Goal: Task Accomplishment & Management: Complete application form

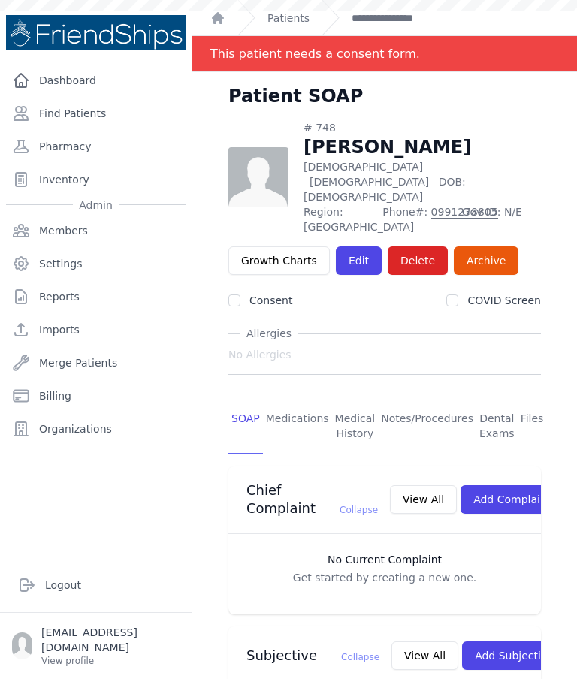
click at [101, 119] on link "Find Patients" at bounding box center [95, 113] width 179 height 30
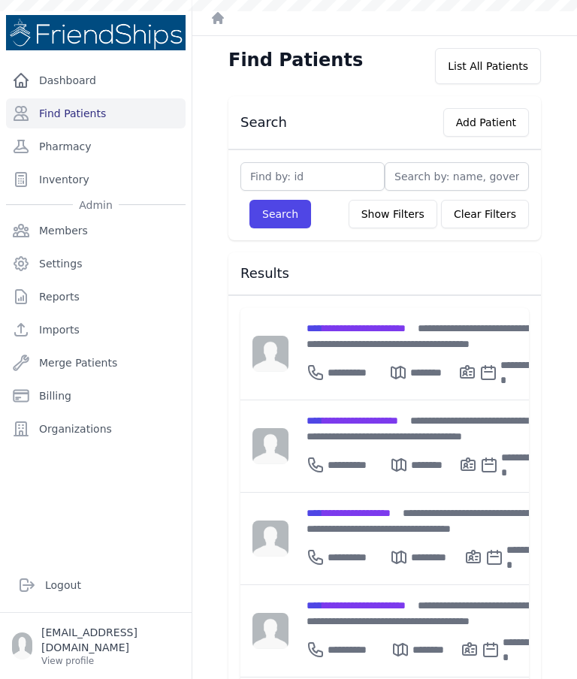
click at [496, 116] on button "Add Patient" at bounding box center [486, 122] width 86 height 29
click at [495, 117] on button "Add Patient" at bounding box center [486, 122] width 86 height 29
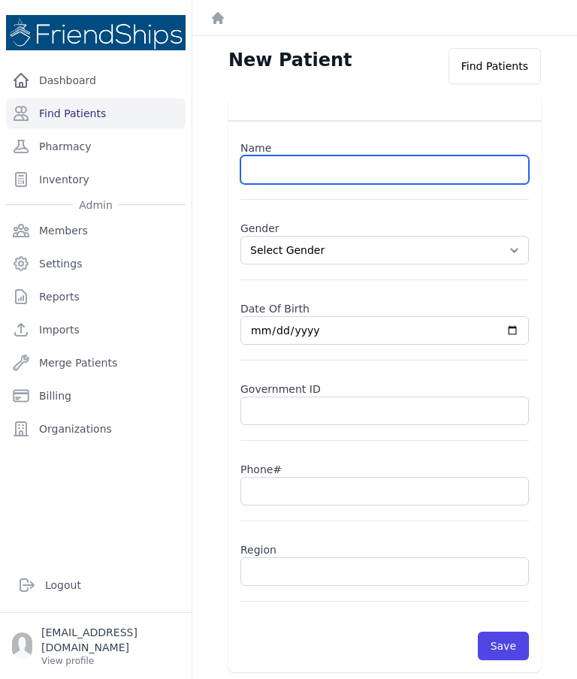
click at [398, 169] on input "text" at bounding box center [384, 169] width 288 height 29
paste input "[PERSON_NAME]"
type input "[PERSON_NAME]"
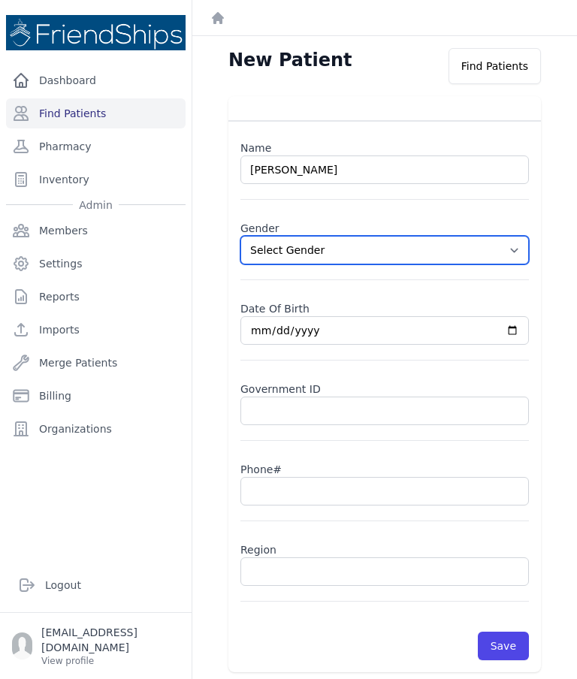
click at [523, 245] on select "Select Gender [DEMOGRAPHIC_DATA] [DEMOGRAPHIC_DATA]" at bounding box center [384, 250] width 288 height 29
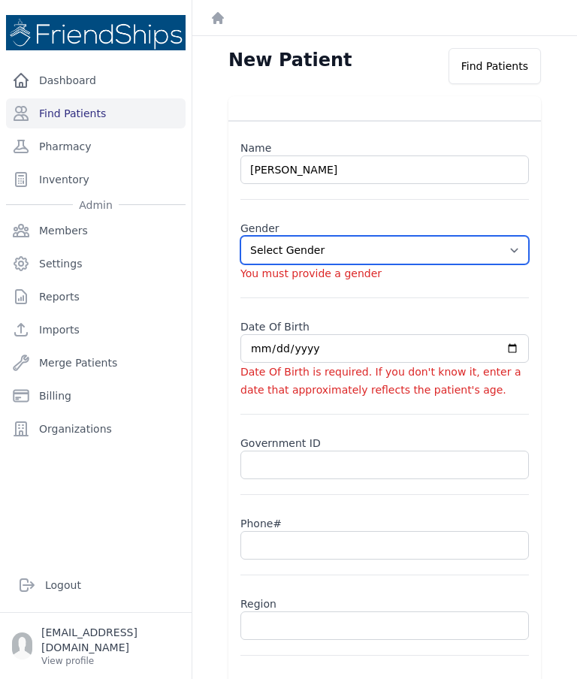
select select "[DEMOGRAPHIC_DATA]"
click at [323, 342] on input "date" at bounding box center [384, 348] width 288 height 29
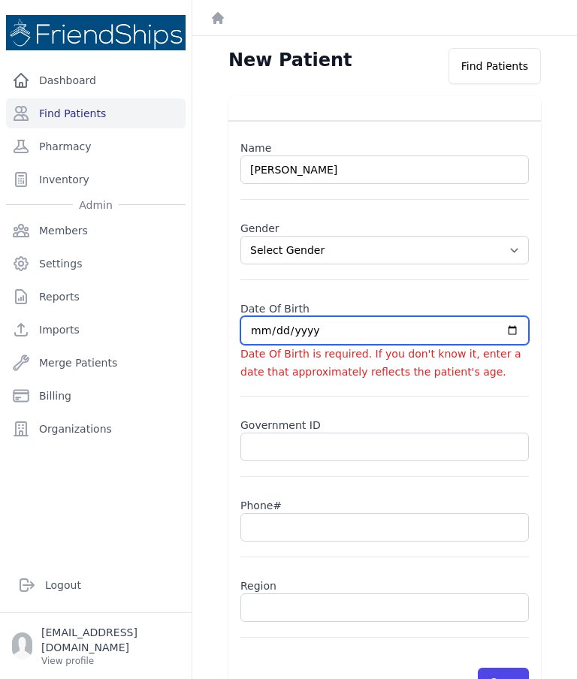
type input "[DATE]"
select select "[DEMOGRAPHIC_DATA]"
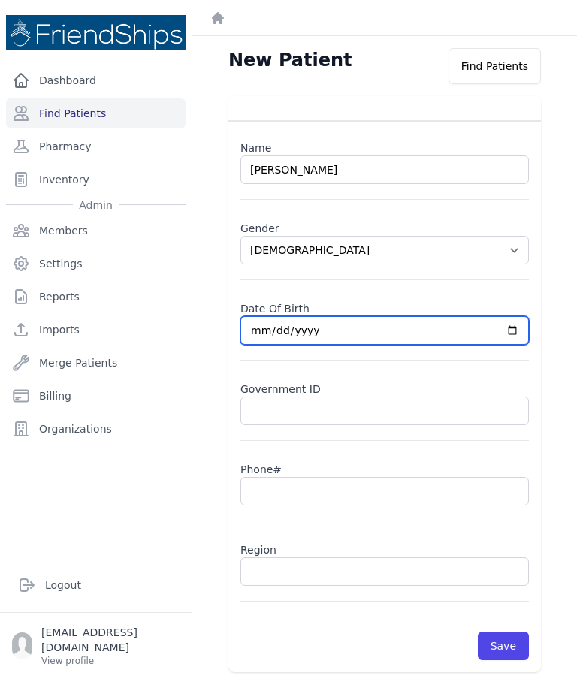
click at [406, 331] on input "[DATE]" at bounding box center [384, 330] width 288 height 29
type input "[DATE]"
select select "[DEMOGRAPHIC_DATA]"
type input "[DATE]"
select select "[DEMOGRAPHIC_DATA]"
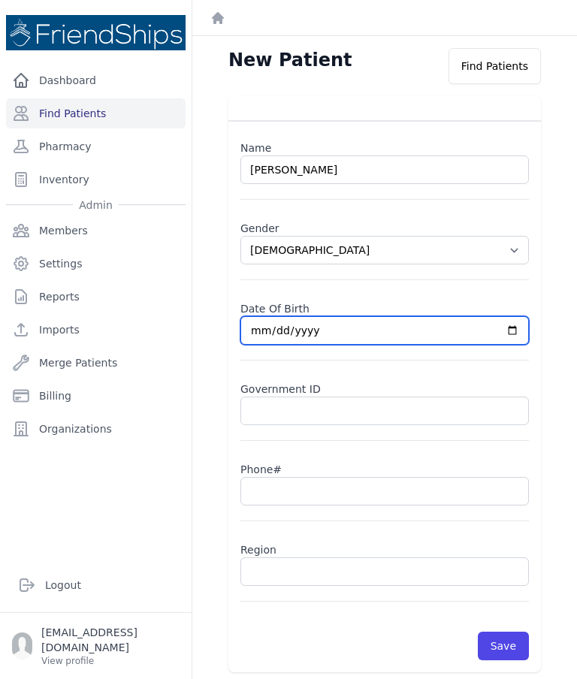
type input "[DATE]"
select select "[DEMOGRAPHIC_DATA]"
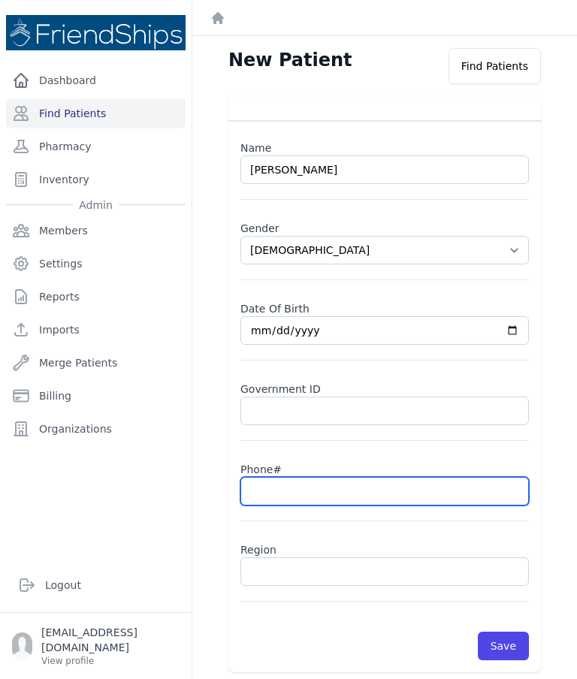
click at [321, 485] on input "text" at bounding box center [384, 491] width 288 height 29
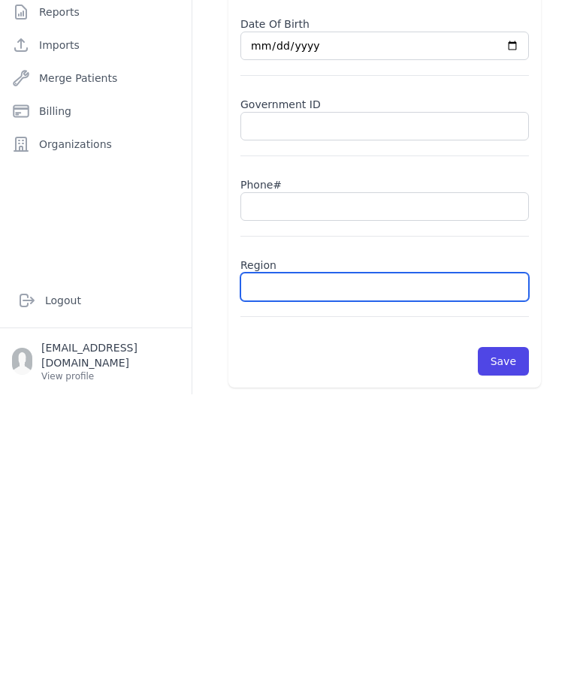
click at [316, 557] on input "text" at bounding box center [384, 571] width 288 height 29
click at [343, 477] on input "text" at bounding box center [384, 491] width 288 height 29
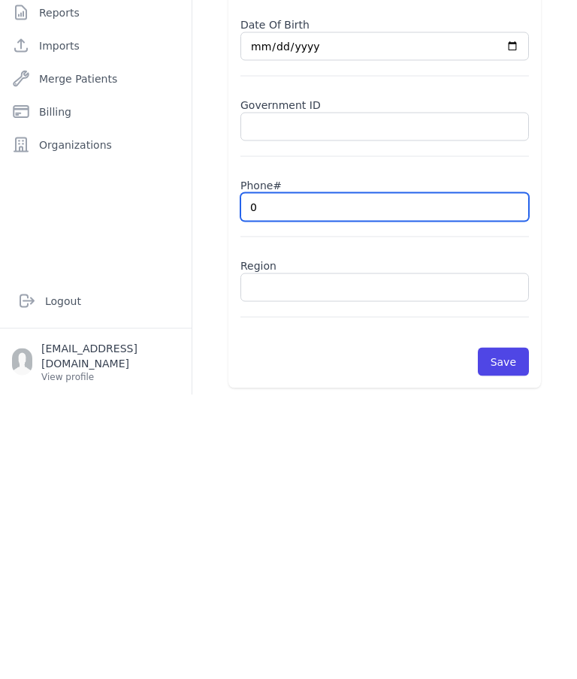
type input "09"
select select "[DEMOGRAPHIC_DATA]"
type input "092"
select select "[DEMOGRAPHIC_DATA]"
type input "093"
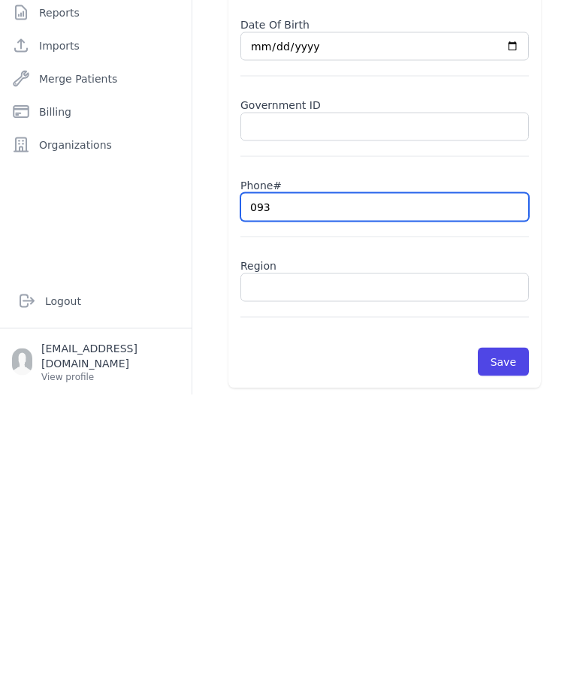
select select "[DEMOGRAPHIC_DATA]"
type input "0937"
select select "[DEMOGRAPHIC_DATA]"
type input "09372"
select select "[DEMOGRAPHIC_DATA]"
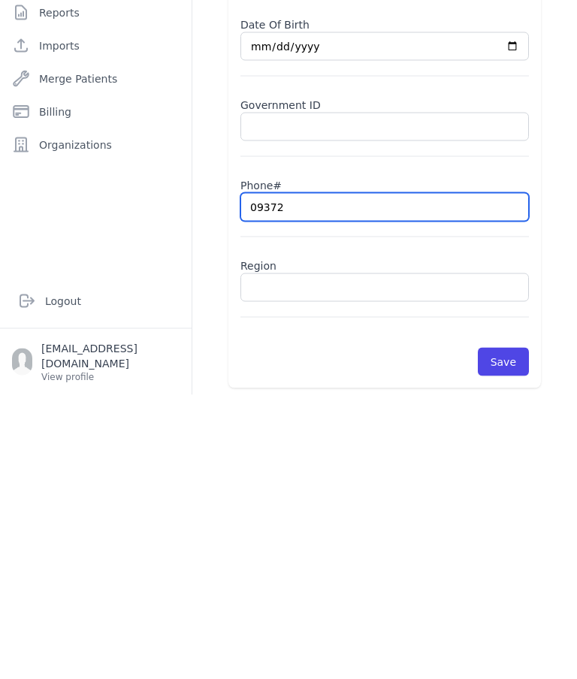
type input "093721"
select select "[DEMOGRAPHIC_DATA]"
type input "09372"
select select "[DEMOGRAPHIC_DATA]"
type input "093720"
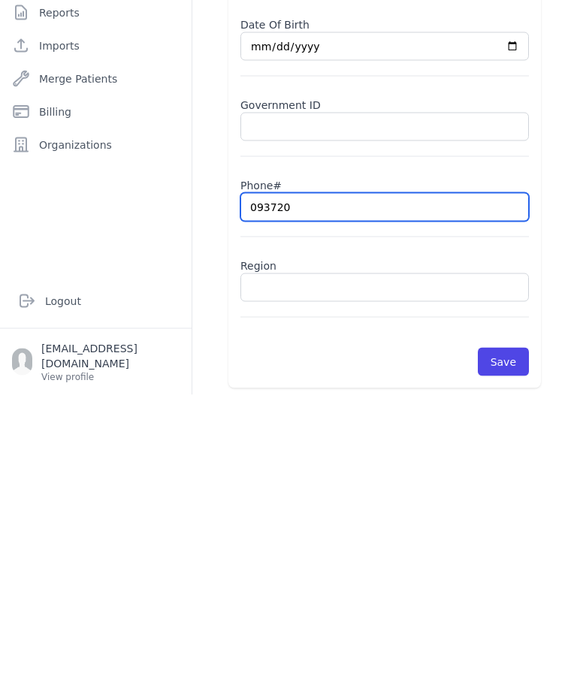
select select "[DEMOGRAPHIC_DATA]"
type input "093702"
select select "[DEMOGRAPHIC_DATA]"
type input "0937028"
select select "[DEMOGRAPHIC_DATA]"
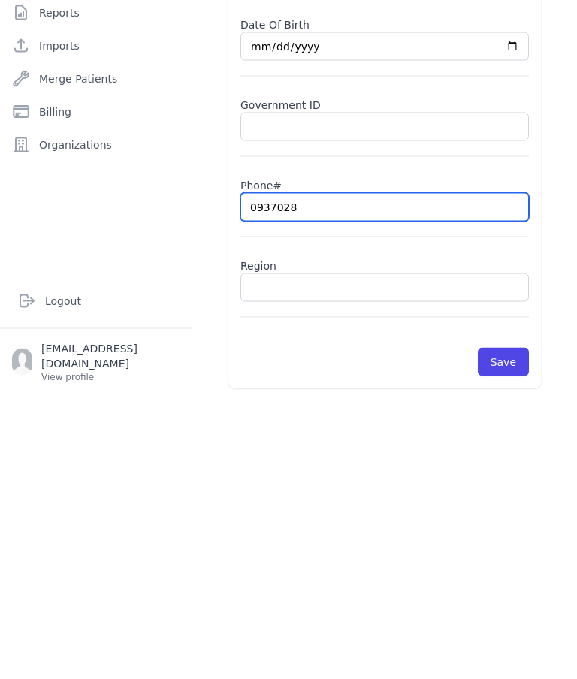
type input "09370289"
select select "[DEMOGRAPHIC_DATA]"
type input "093702898"
select select "[DEMOGRAPHIC_DATA]"
type input "0937028980"
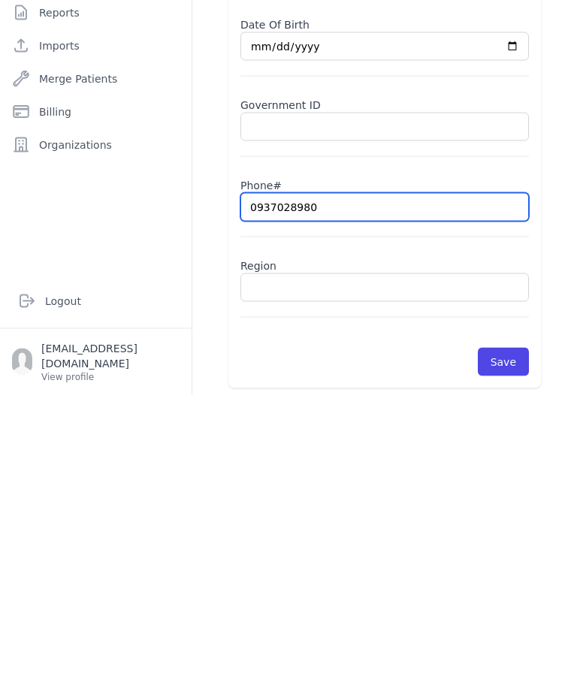
select select "[DEMOGRAPHIC_DATA]"
type input "0937028980"
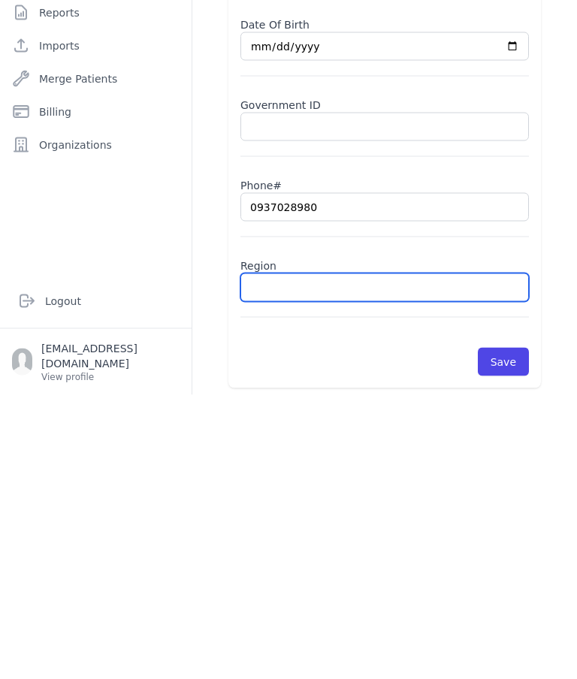
click at [360, 557] on input "text" at bounding box center [384, 571] width 288 height 29
type input "Hamad"
select select "[DEMOGRAPHIC_DATA]"
type input "Hamada"
select select "[DEMOGRAPHIC_DATA]"
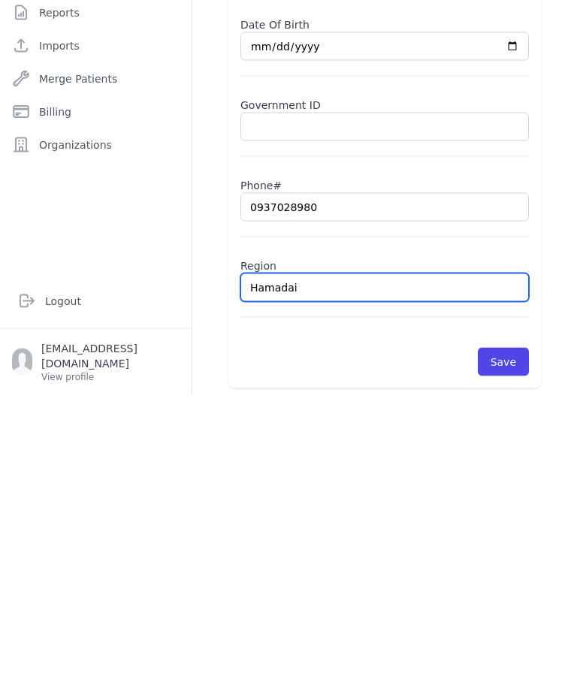
type input "Hamadaiy"
select select "[DEMOGRAPHIC_DATA]"
type input "Hamadaiya"
select select "[DEMOGRAPHIC_DATA]"
type input "Hamada"
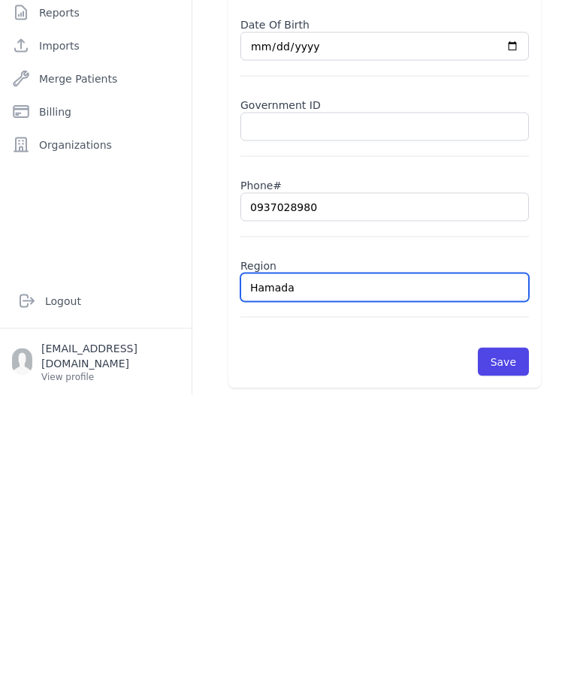
select select "[DEMOGRAPHIC_DATA]"
type input "Hamad"
select select "[DEMOGRAPHIC_DATA]"
type input "Hamadiy"
select select "[DEMOGRAPHIC_DATA]"
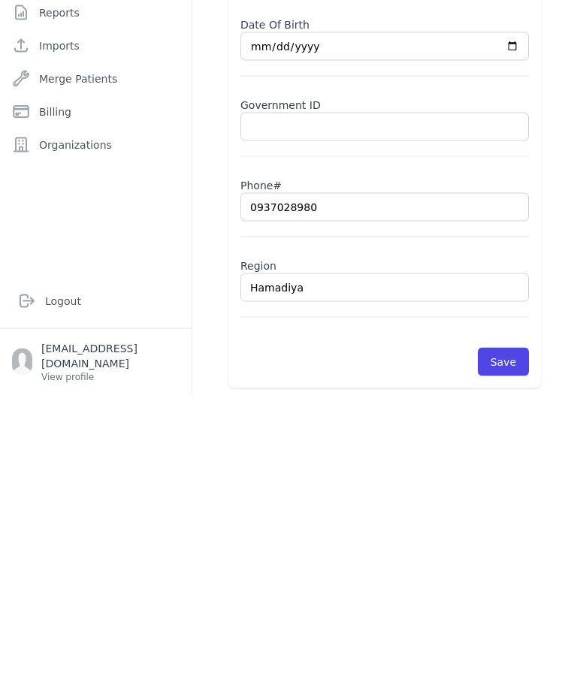
click at [497, 617] on div "Save" at bounding box center [384, 639] width 288 height 44
type input "Hamadiya"
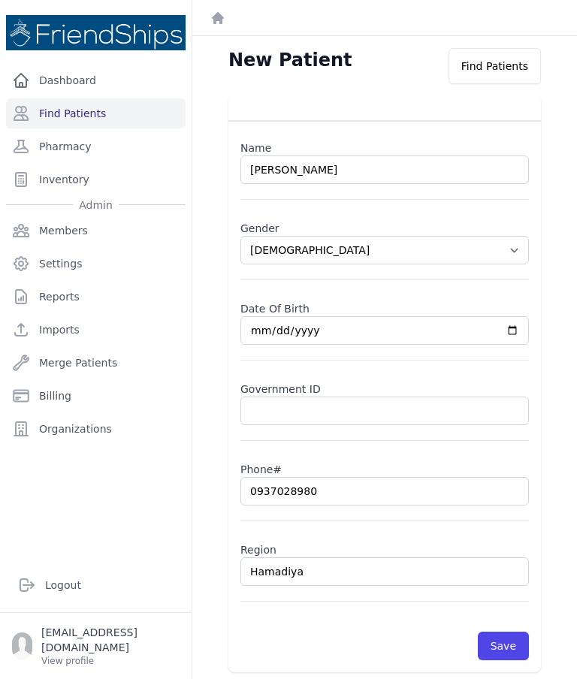
click at [514, 632] on button "Save" at bounding box center [503, 646] width 51 height 29
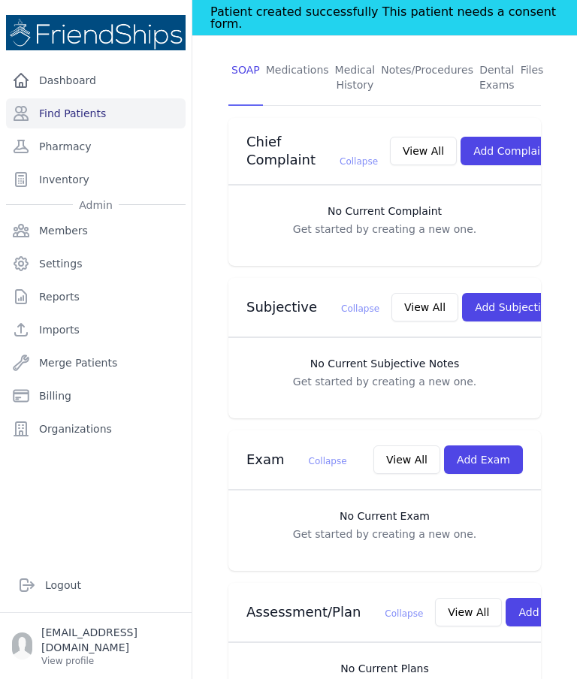
click at [493, 445] on button "Add Exam" at bounding box center [483, 459] width 79 height 29
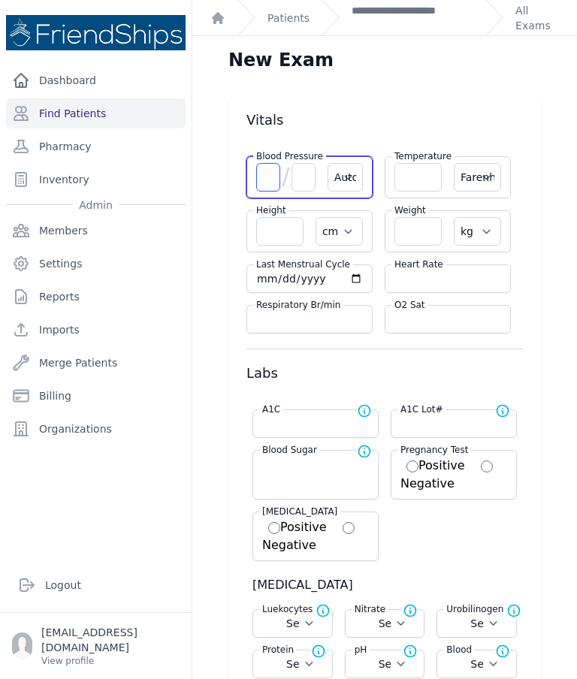
click at [266, 163] on input "number" at bounding box center [268, 177] width 24 height 29
type input "124"
click at [294, 163] on input "number" at bounding box center [303, 177] width 24 height 29
select select "Automatic"
select select "F"
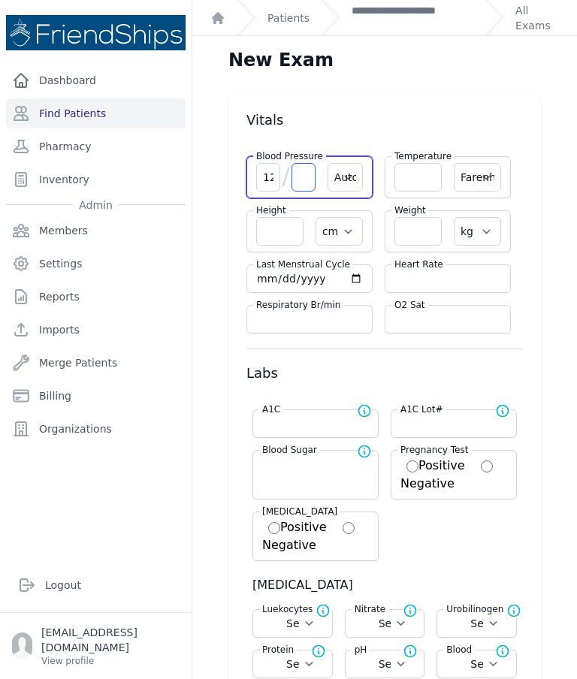
select select "cm"
select select "kg"
select select
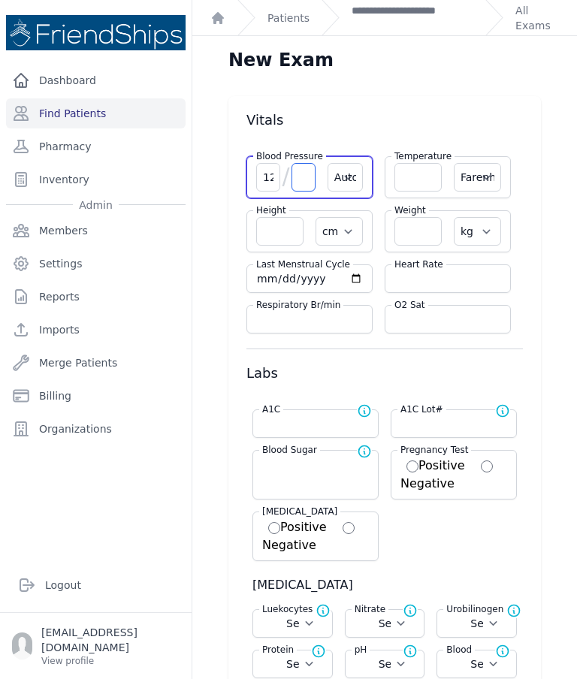
select select
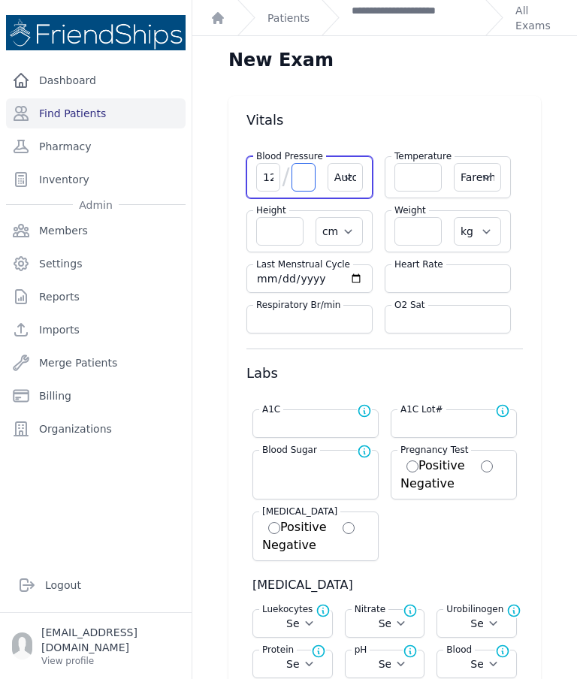
select select
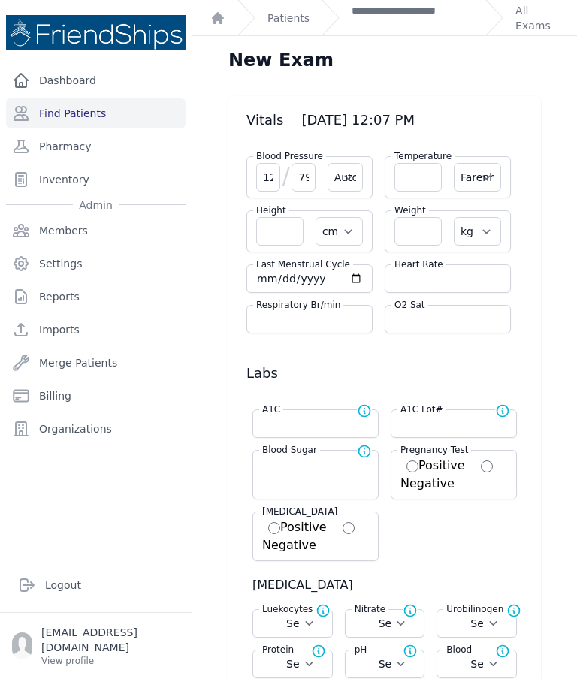
type input "79"
click at [446, 271] on input "number" at bounding box center [447, 278] width 107 height 15
select select "Automatic"
select select "F"
select select "cm"
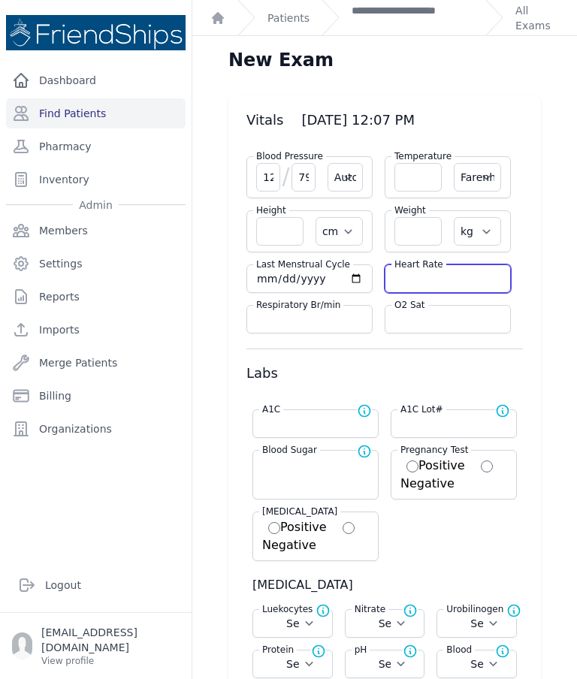
select select "kg"
select select
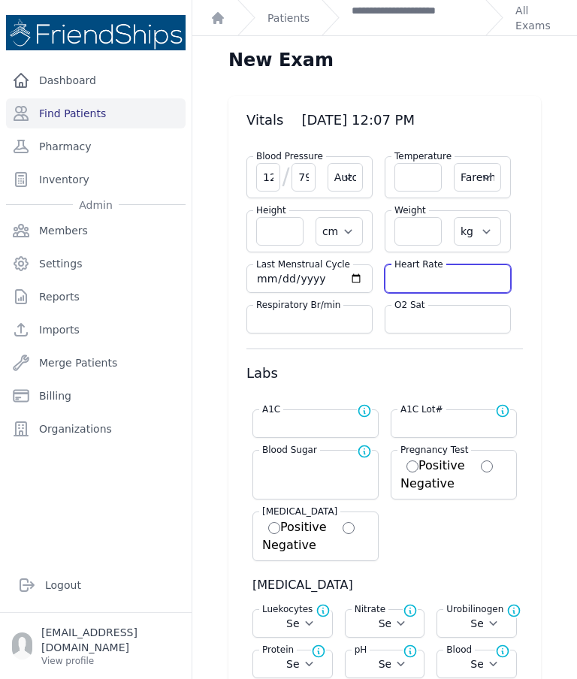
select select
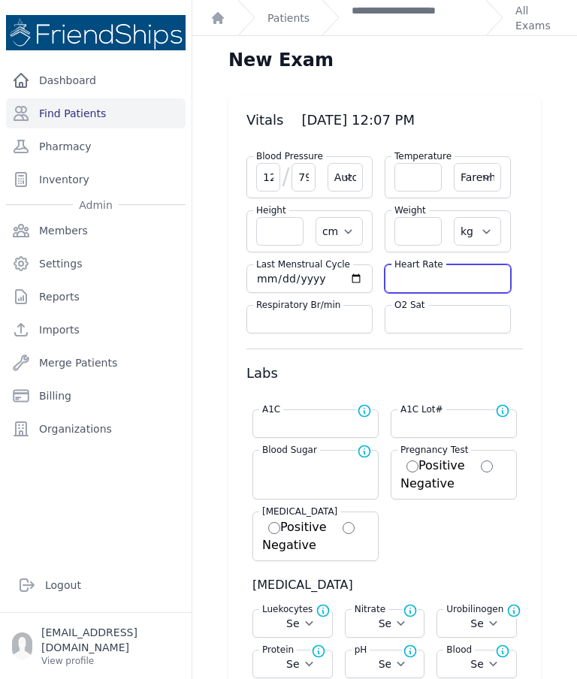
select select
type input "81"
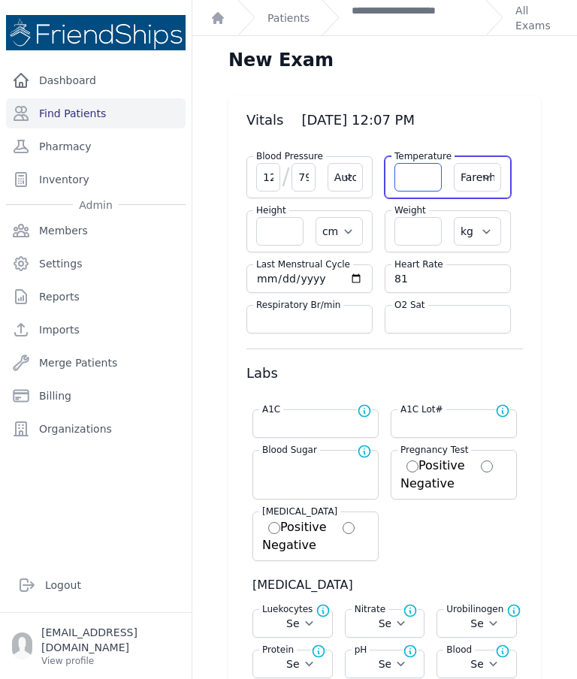
click at [415, 163] on input "number" at bounding box center [417, 177] width 47 height 29
select select "Automatic"
select select "F"
select select "cm"
select select "kg"
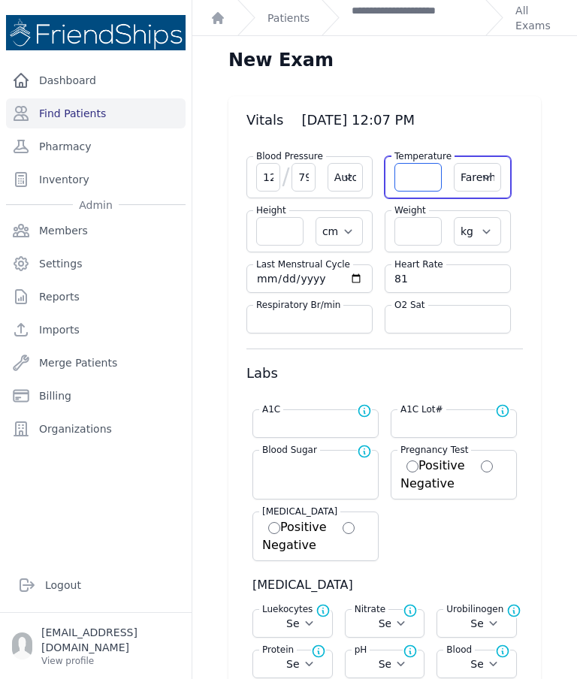
select select
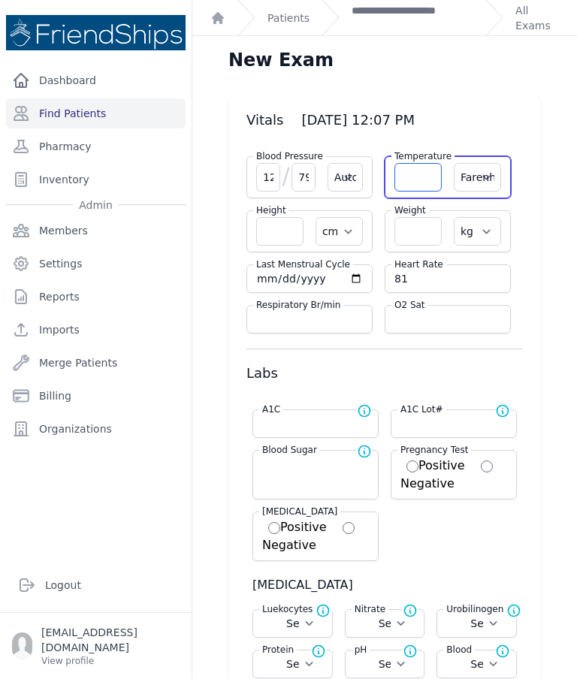
select select
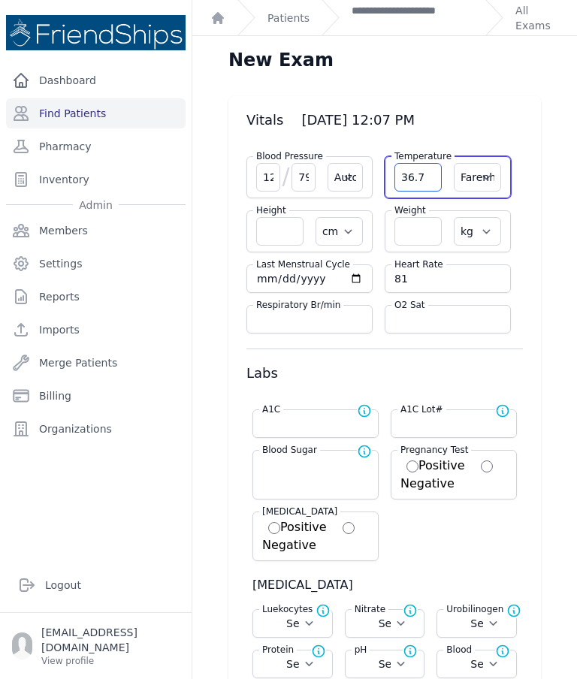
type input "36.7"
click at [481, 163] on select "Farenheit [PERSON_NAME]" at bounding box center [477, 177] width 47 height 29
select select "Automatic"
select select "cm"
select select "kg"
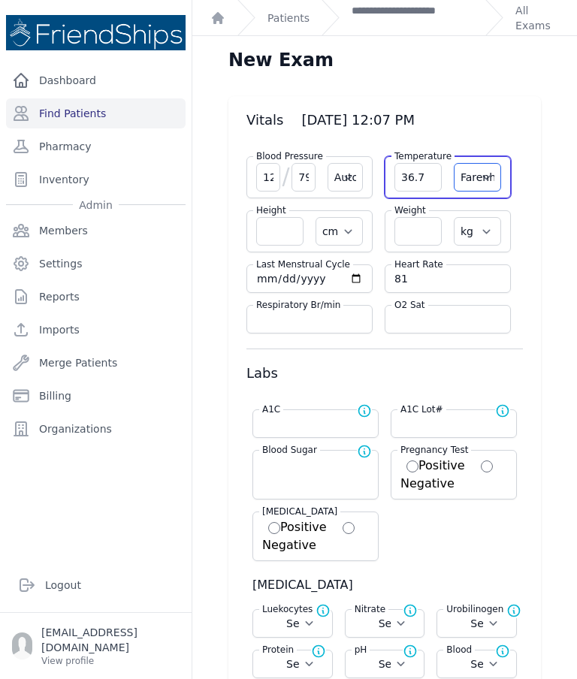
select select
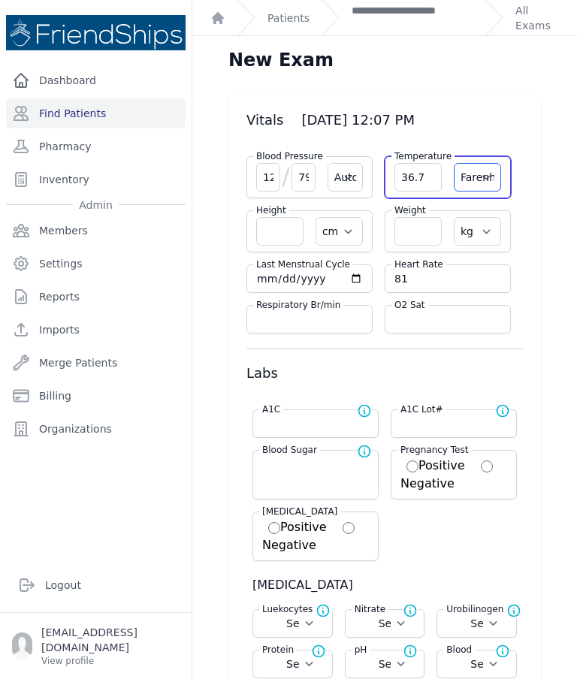
select select
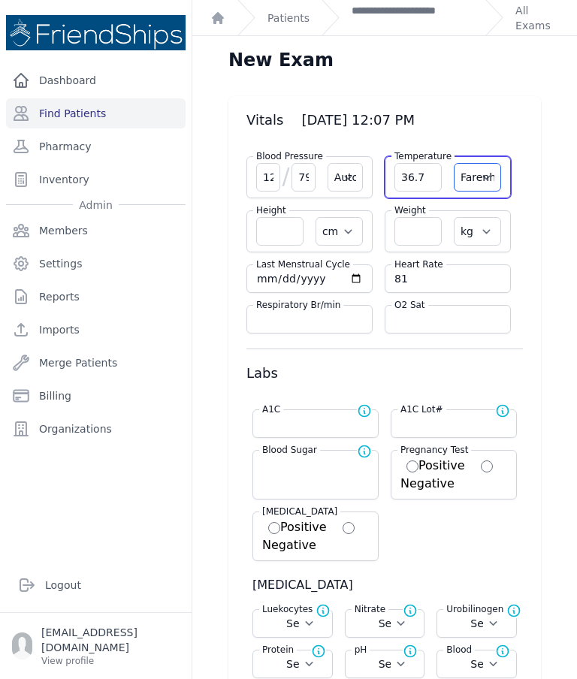
select select "C"
select select "Automatic"
select select "cm"
select select "kg"
select select
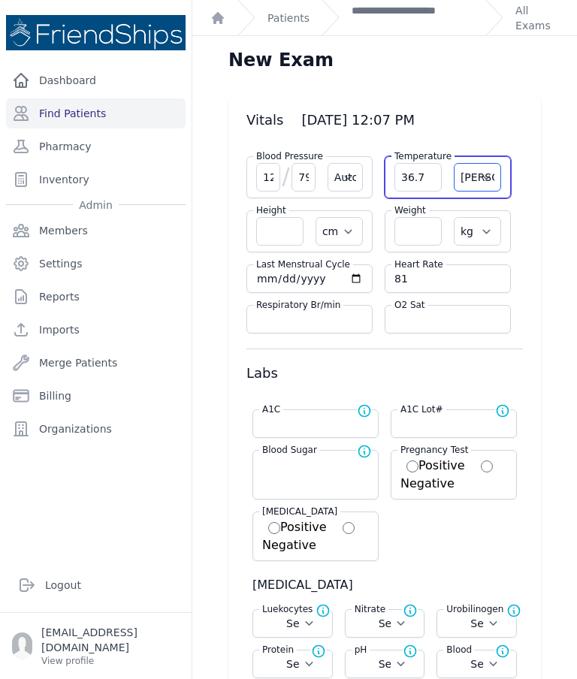
select select
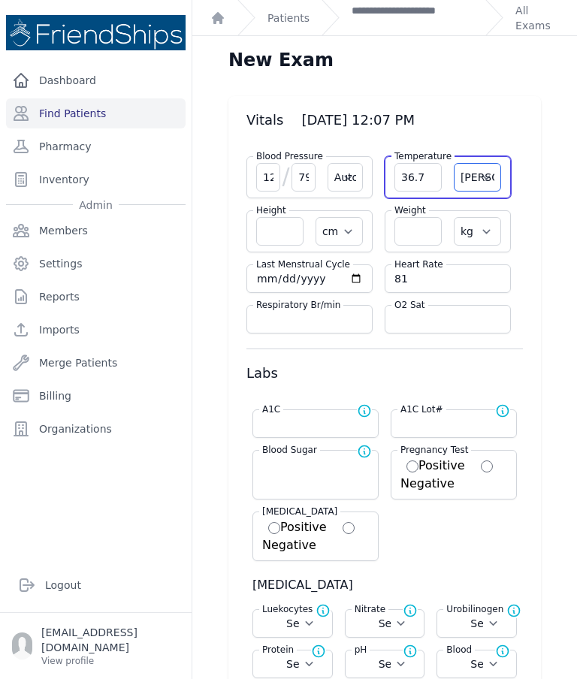
select select
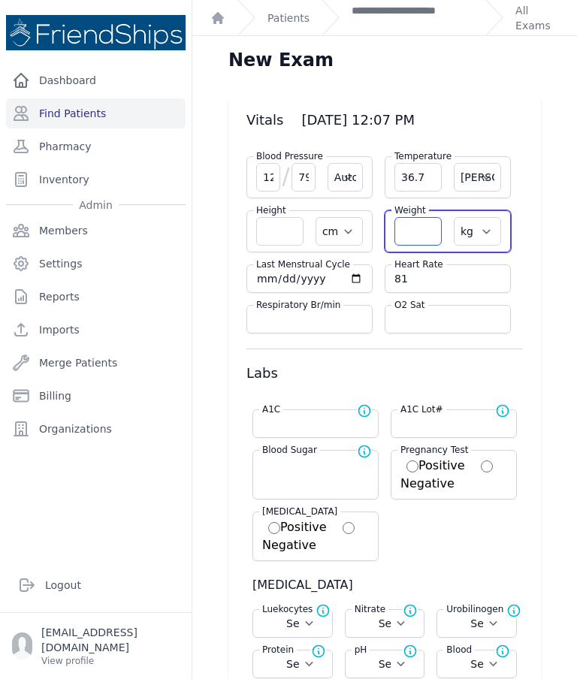
click at [425, 217] on input "number" at bounding box center [417, 231] width 47 height 29
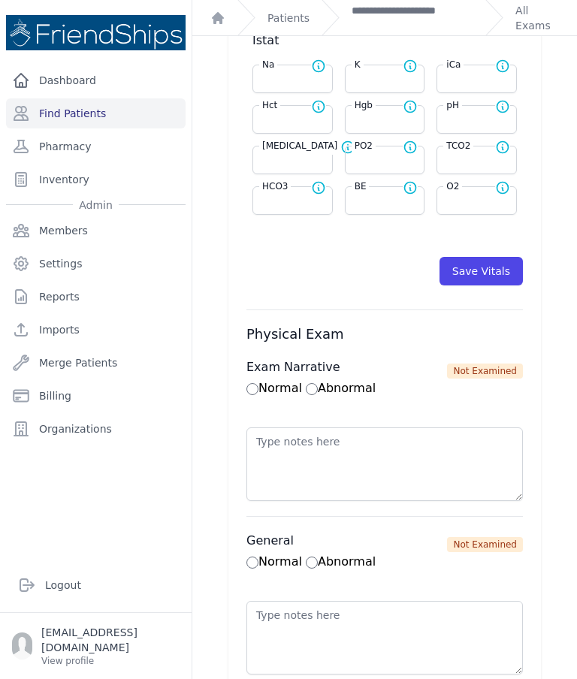
scroll to position [759, 0]
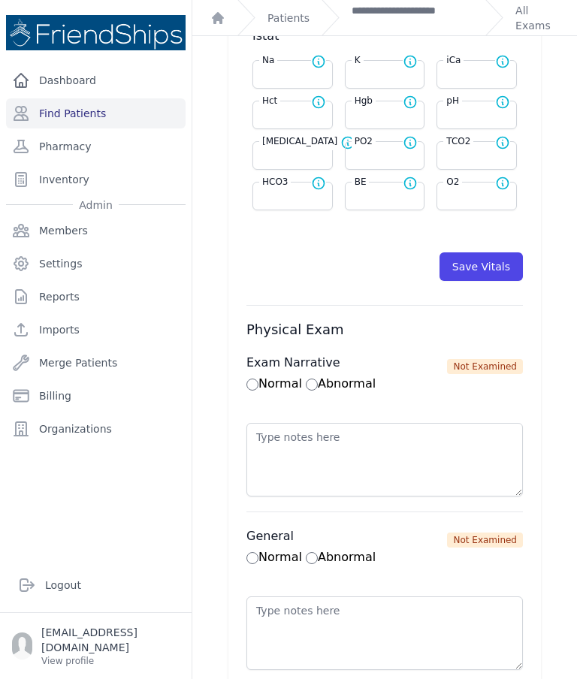
type input "52.5"
click at [492, 252] on button "Save Vitals" at bounding box center [480, 266] width 83 height 29
select select "Automatic"
select select "cm"
select select "kg"
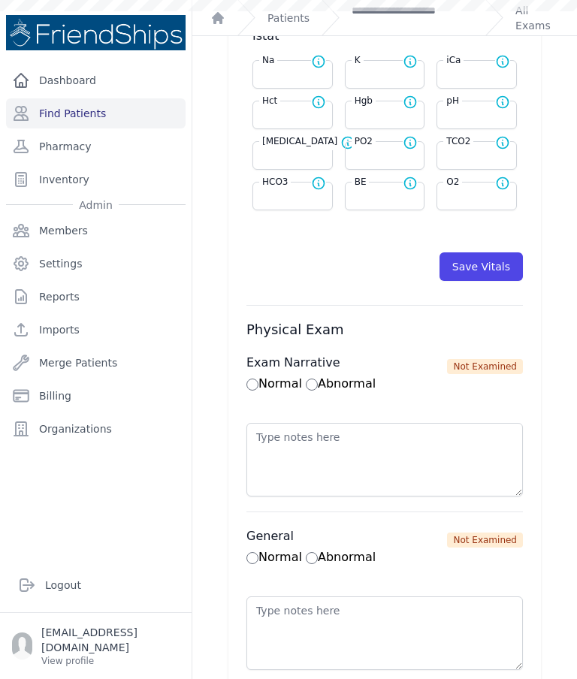
select select
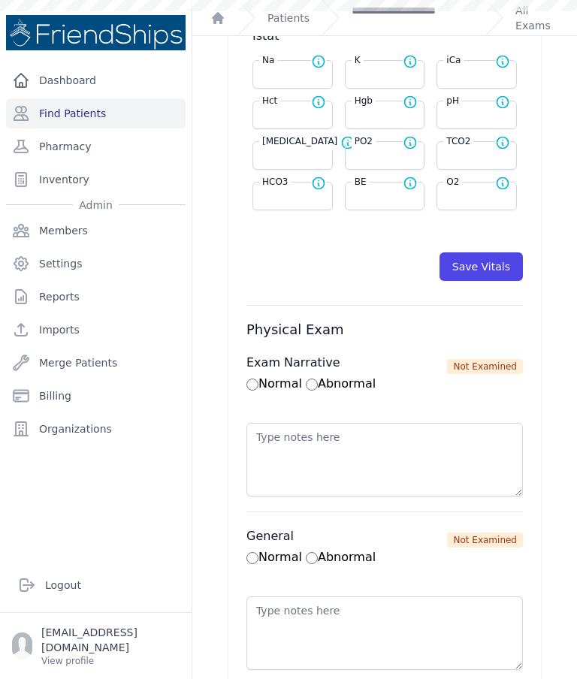
select select
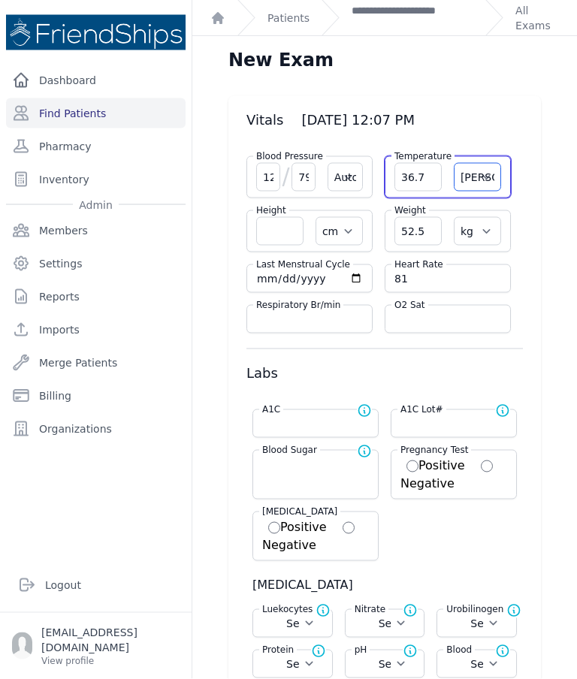
scroll to position [60, 0]
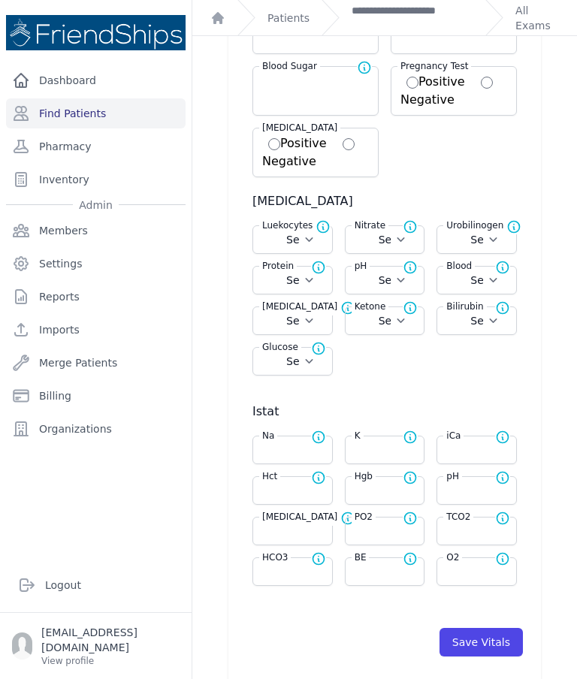
scroll to position [385, 0]
click at [493, 627] on button "Save Vitals" at bounding box center [480, 641] width 83 height 29
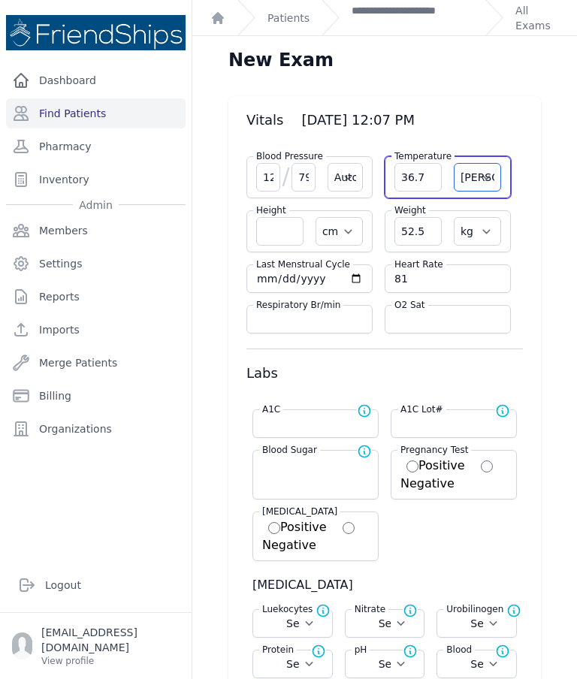
scroll to position [0, 0]
click at [394, 20] on link "**********" at bounding box center [412, 18] width 122 height 30
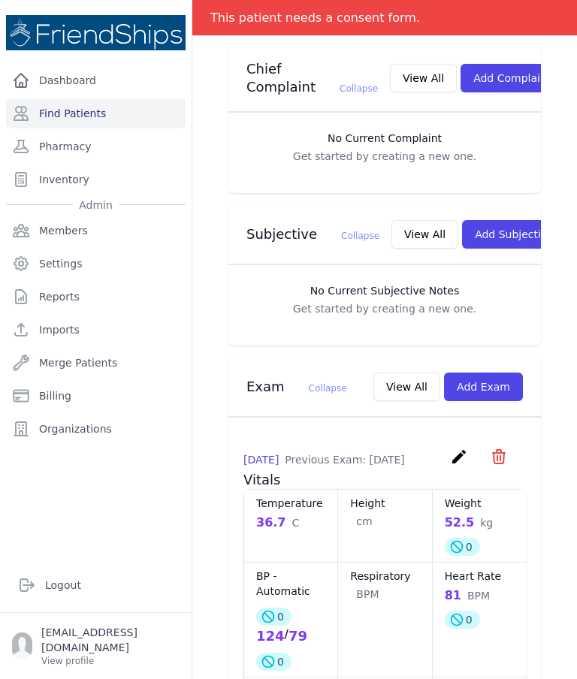
scroll to position [386, 0]
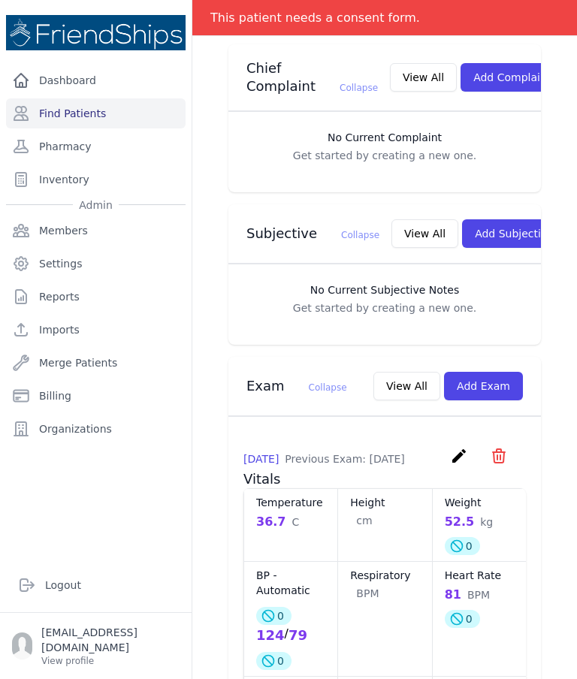
click at [484, 219] on button "Add Subjective" at bounding box center [514, 233] width 104 height 29
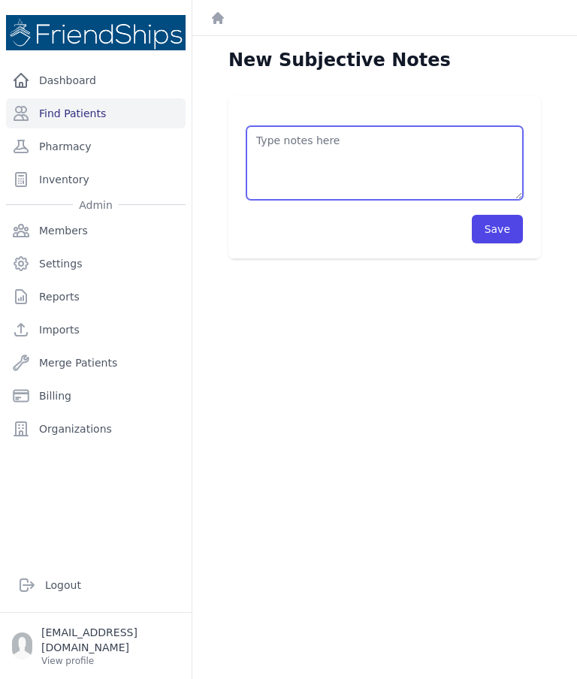
click at [366, 175] on textarea at bounding box center [384, 163] width 276 height 74
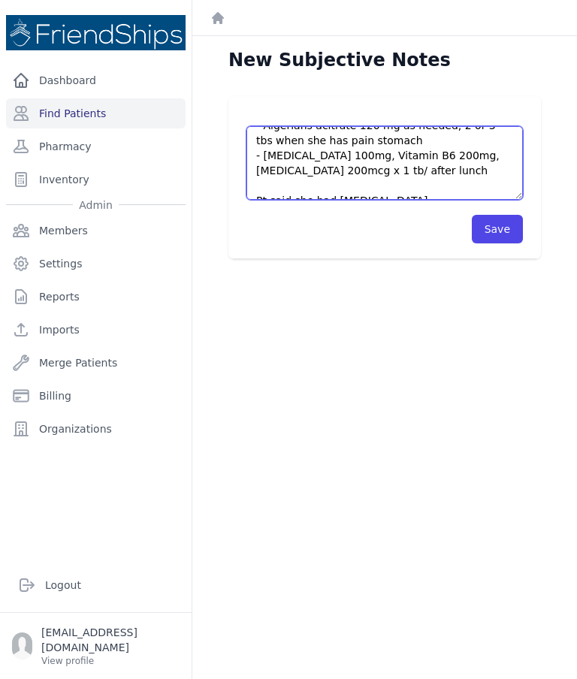
scroll to position [113, 0]
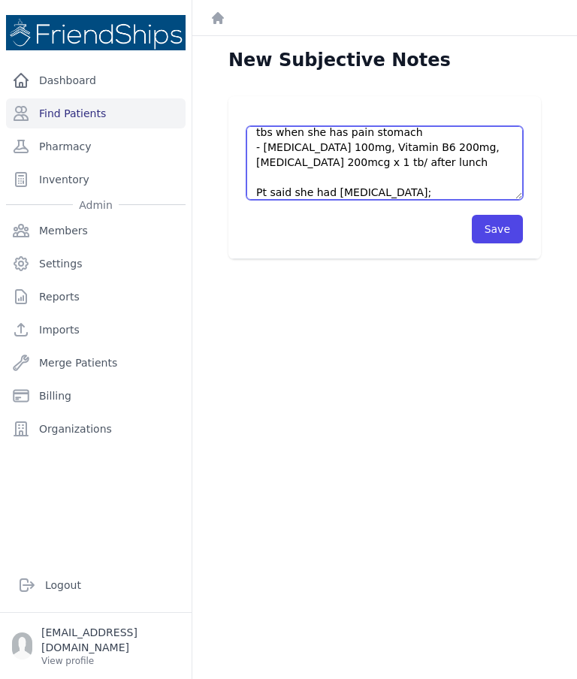
click at [345, 192] on textarea "Pt came for the first time without an appointment. Pt’s current medication: - […" at bounding box center [384, 163] width 276 height 74
click at [363, 192] on textarea "Pt came for the first time without an appointment. Pt’s current medication: - […" at bounding box center [384, 163] width 276 height 74
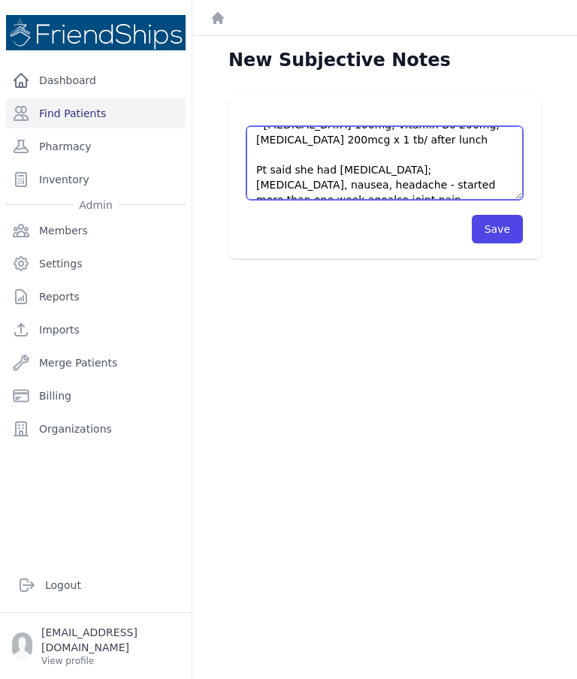
scroll to position [135, 0]
click at [280, 179] on textarea "Pt came for the first time without an appointment. Pt’s current medication: - […" at bounding box center [384, 163] width 276 height 74
click at [282, 183] on textarea "Pt came for the first time without an appointment. Pt’s current medication: - […" at bounding box center [384, 163] width 276 height 74
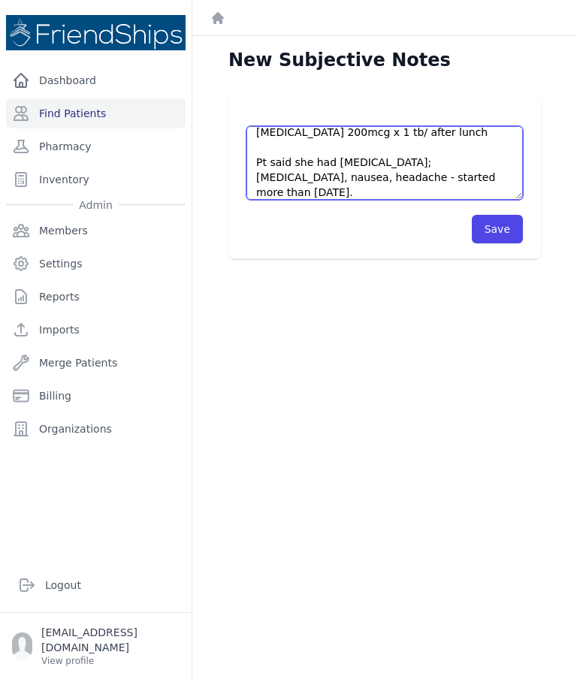
click at [317, 185] on textarea "Pt came for the first time without an appointment. Pt’s current medication: - […" at bounding box center [384, 163] width 276 height 74
click at [379, 173] on textarea "Pt came for the first time without an appointment. Pt’s current medication: - […" at bounding box center [384, 163] width 276 height 74
click at [324, 142] on textarea "Pt came for the first time without an appointment. Pt’s current medication: - […" at bounding box center [384, 163] width 276 height 74
click at [403, 173] on textarea "Pt came for the first time without an appointment. Pt’s current medication: - […" at bounding box center [384, 163] width 276 height 74
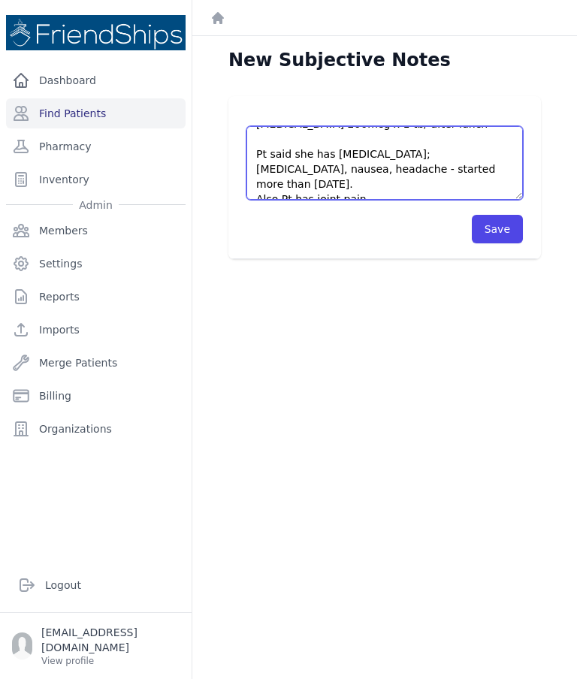
scroll to position [150, 0]
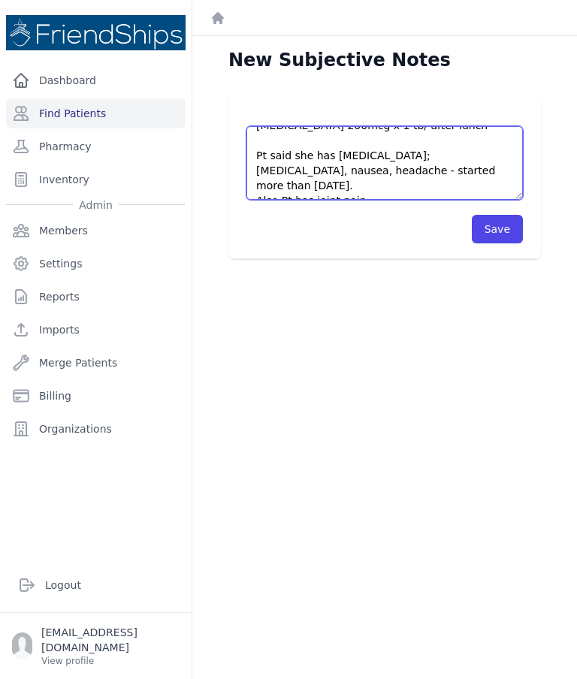
click at [357, 167] on textarea "Pt came for the first time without an appointment. Pt’s current medication: - […" at bounding box center [384, 163] width 276 height 74
click at [322, 170] on textarea "Pt came for the first time without an appointment. Pt’s current medication: - […" at bounding box center [384, 163] width 276 height 74
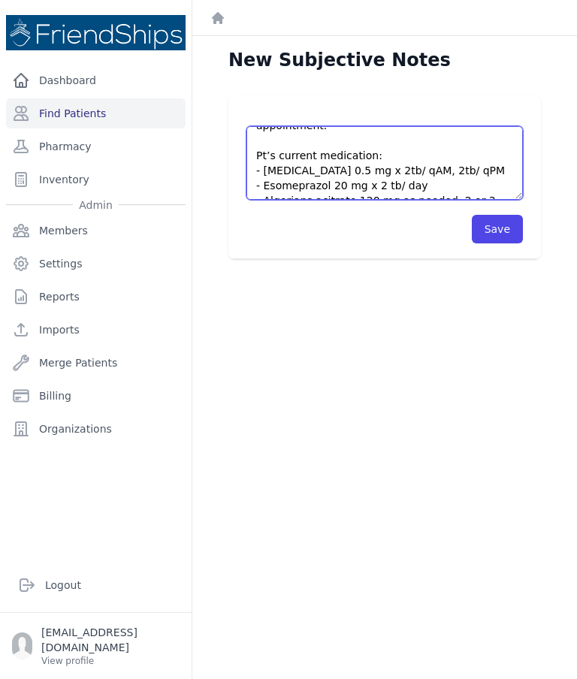
scroll to position [31, 0]
click at [306, 177] on textarea "Pt came for the first time without an appointment. Pt’s current medication: - […" at bounding box center [384, 163] width 276 height 74
click at [308, 180] on textarea "Pt came for the first time without an appointment. Pt’s current medication: - […" at bounding box center [384, 163] width 276 height 74
click at [316, 184] on textarea "Pt came for the first time without an appointment. Pt’s current medication: - […" at bounding box center [384, 163] width 276 height 74
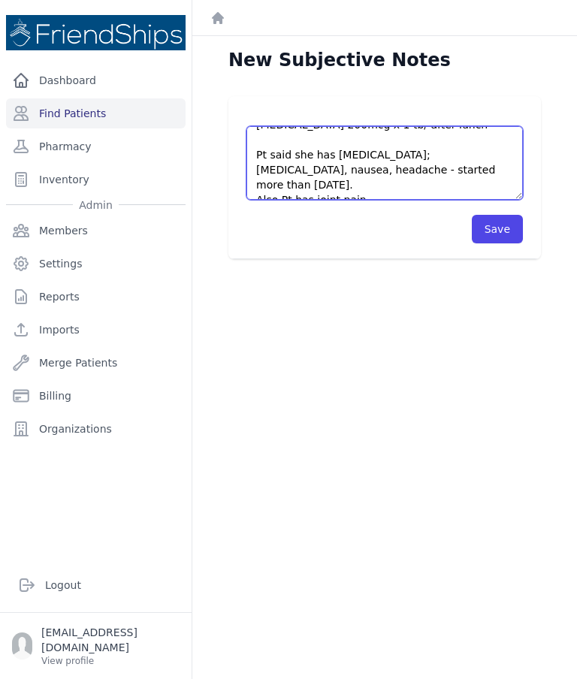
scroll to position [150, 0]
click at [406, 181] on textarea "Pt came for the first time without an appointment. Pt’s current medication: - […" at bounding box center [384, 163] width 276 height 74
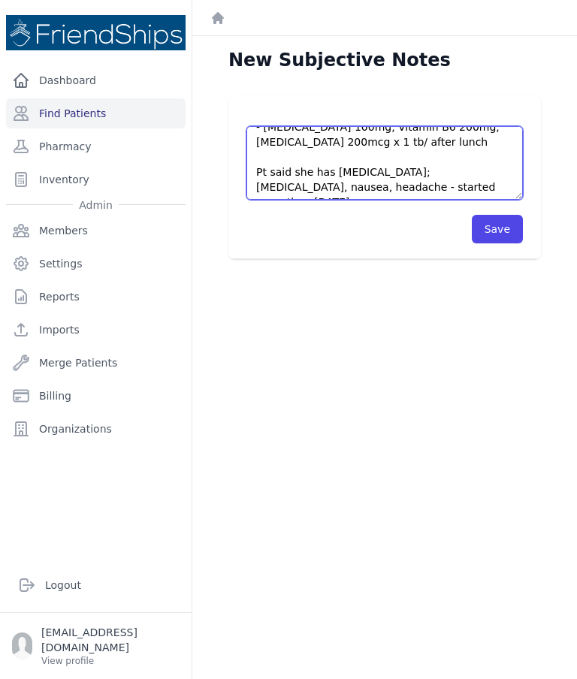
scroll to position [135, 0]
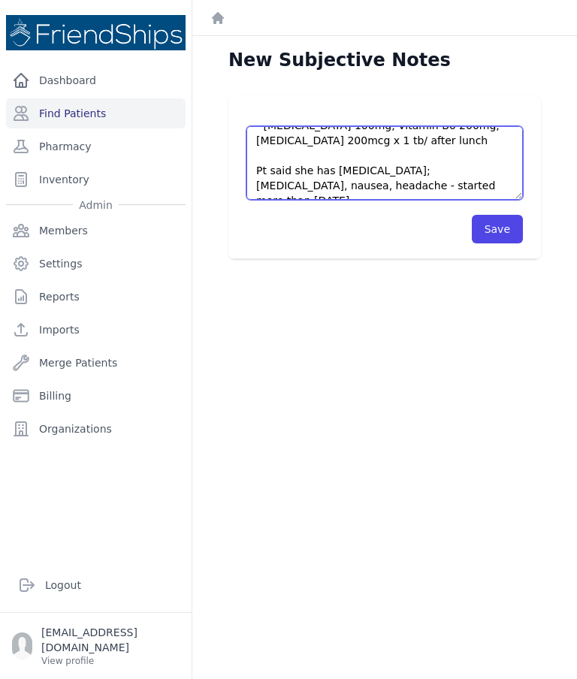
click at [427, 151] on textarea "Pt came for the first time without an appointment. Pt’s current medication: - […" at bounding box center [384, 163] width 276 height 74
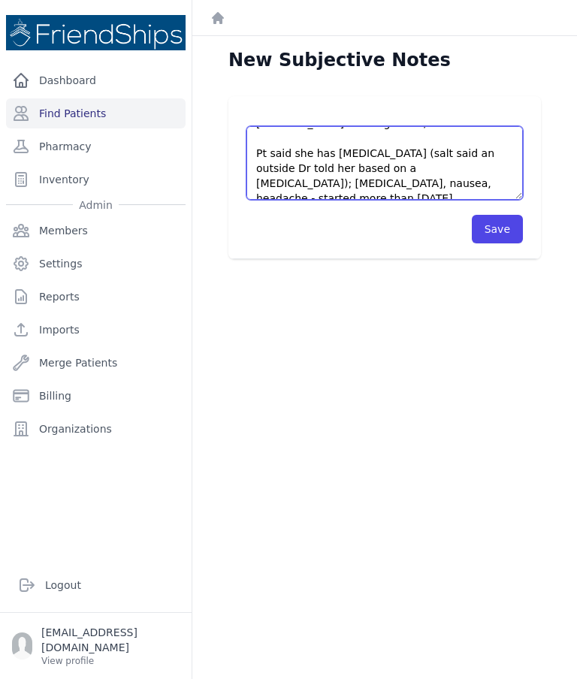
scroll to position [152, 0]
click at [453, 135] on textarea "Pt came for the first time without an appointment. Pt’s current medication: - […" at bounding box center [384, 163] width 276 height 74
click at [474, 141] on textarea "Pt came for the first time without an appointment. Pt’s current medication: - […" at bounding box center [384, 163] width 276 height 74
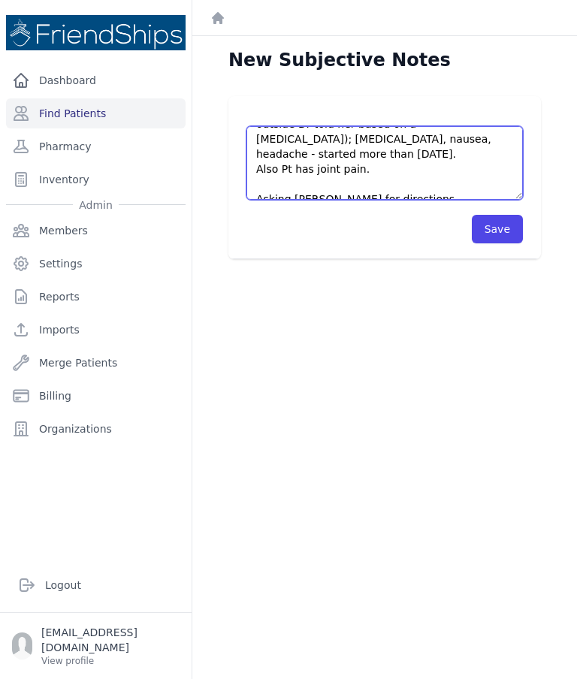
scroll to position [195, 0]
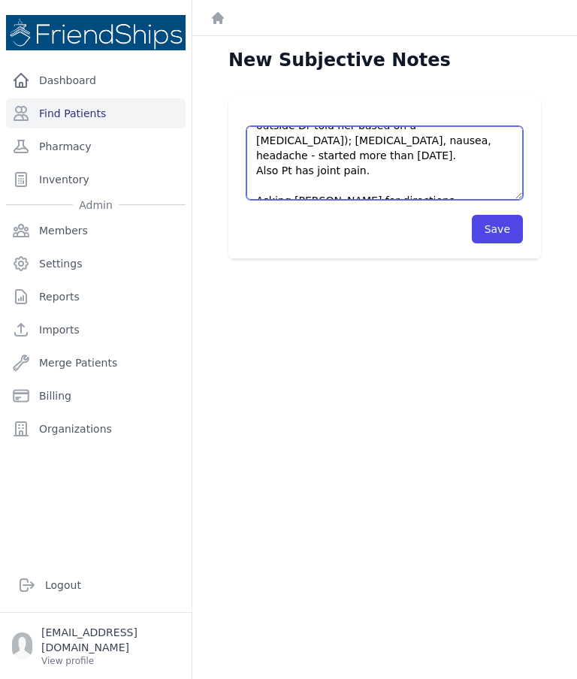
type textarea "Pt came for the first time without an appointment. Pt’s current medication: - […"
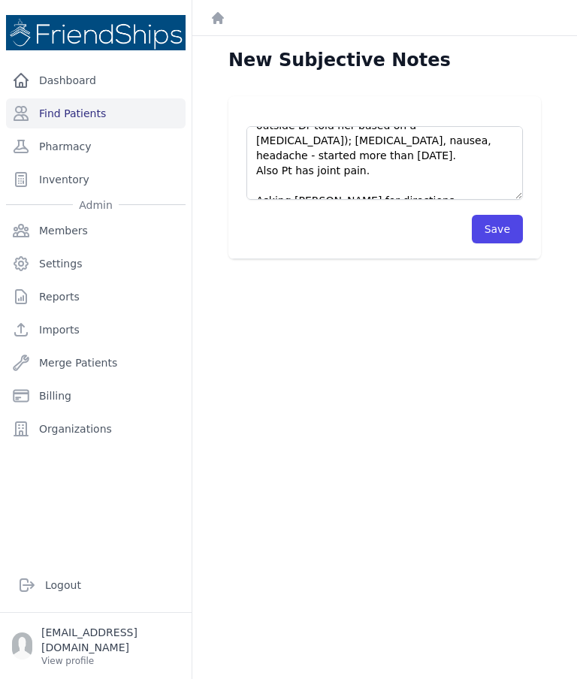
click at [505, 231] on button "Save" at bounding box center [497, 229] width 51 height 29
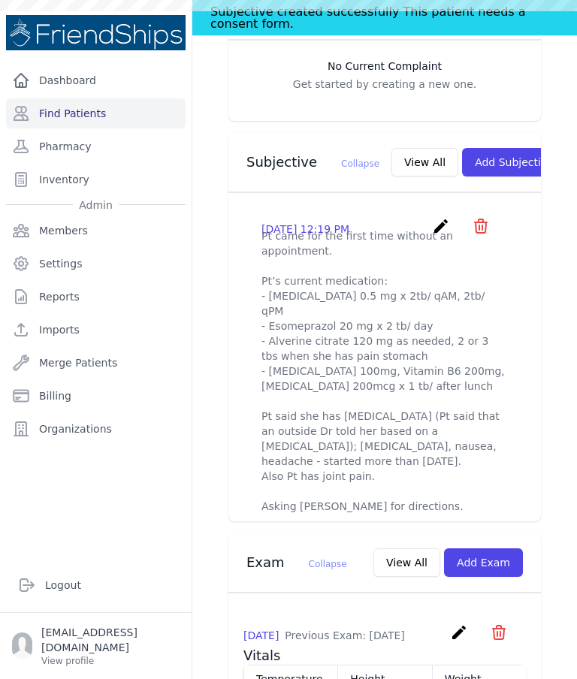
scroll to position [495, 0]
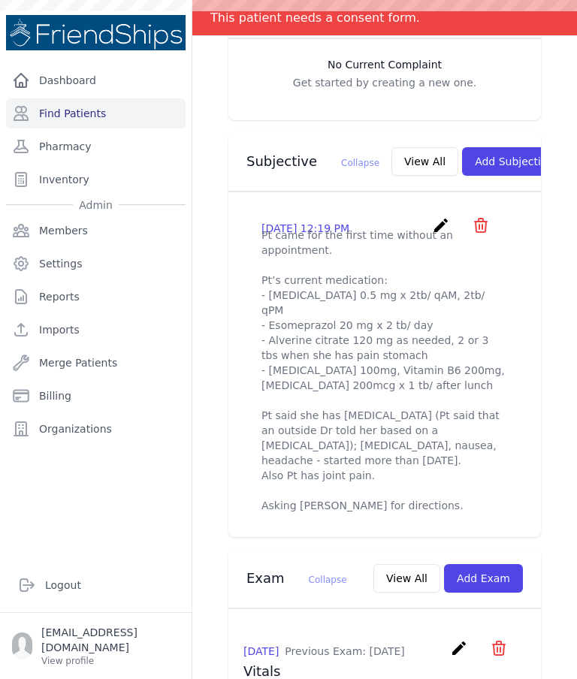
click at [433, 222] on icon "create" at bounding box center [441, 225] width 18 height 18
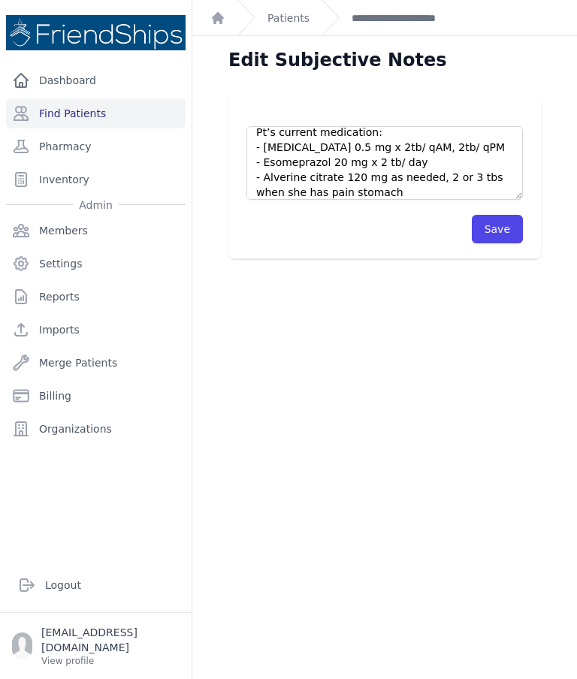
scroll to position [57, 0]
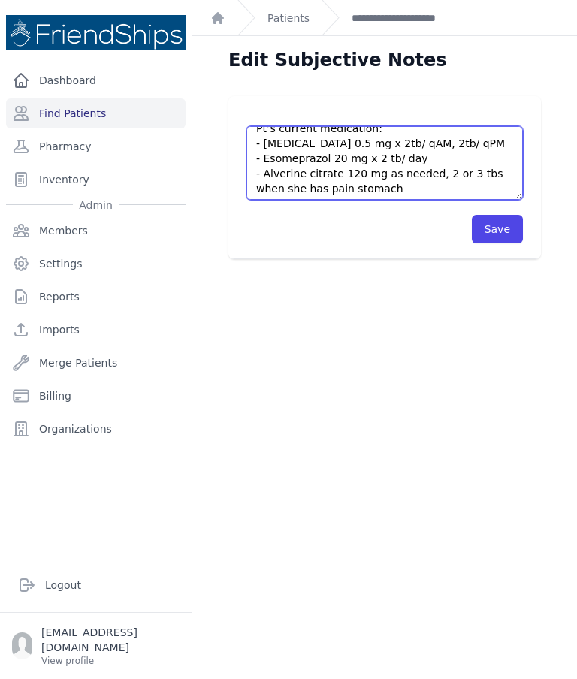
click at [442, 146] on textarea "Pt came for the first time without an appointment. Pt’s current medication: - […" at bounding box center [384, 163] width 276 height 74
type textarea "Pt came for the first time without an appointment. Pt’s current medication: - […"
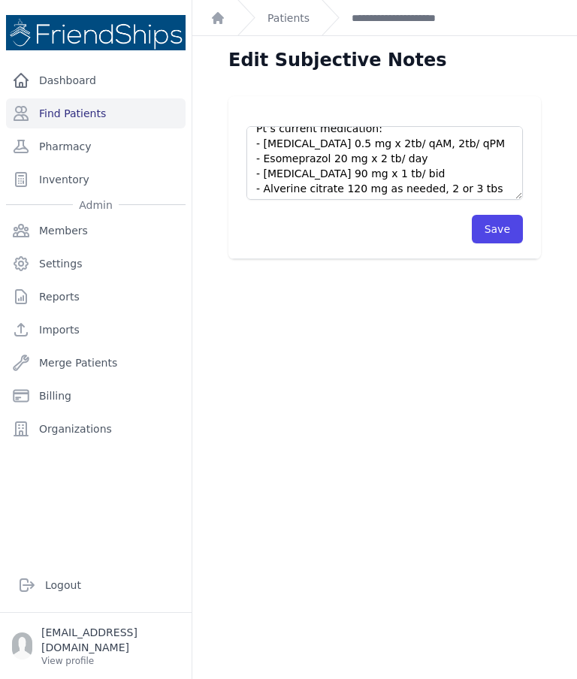
click at [505, 230] on button "Save" at bounding box center [497, 229] width 51 height 29
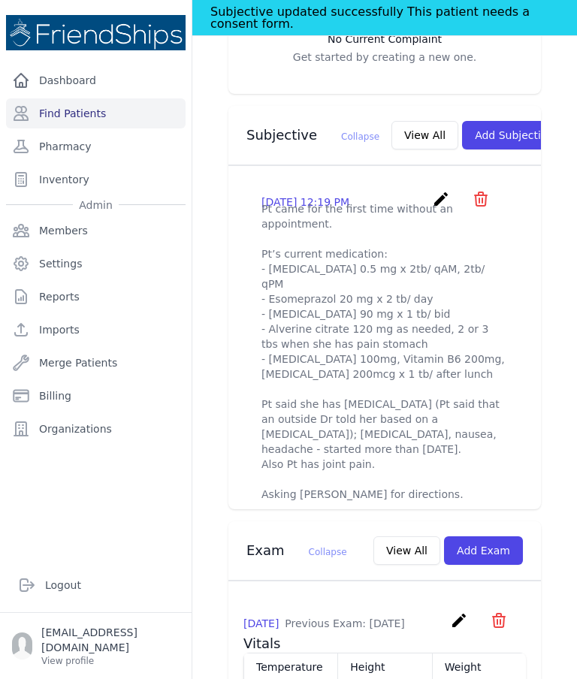
scroll to position [523, 0]
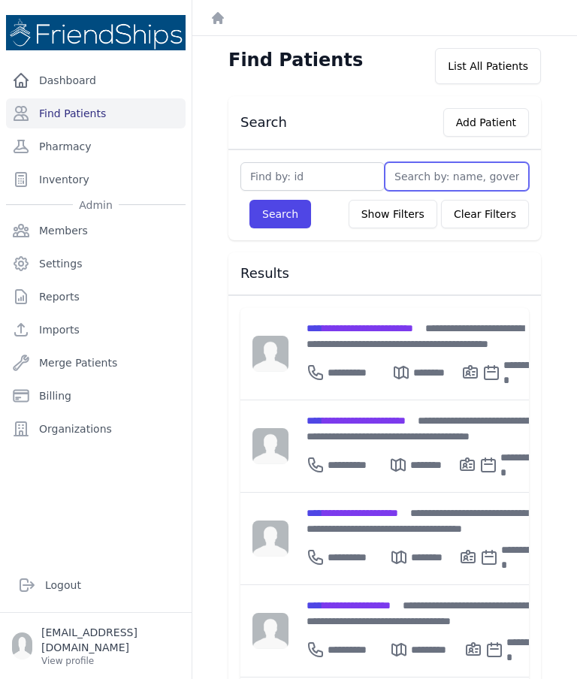
click at [443, 176] on input "text" at bounding box center [457, 176] width 144 height 29
type input "Mu"
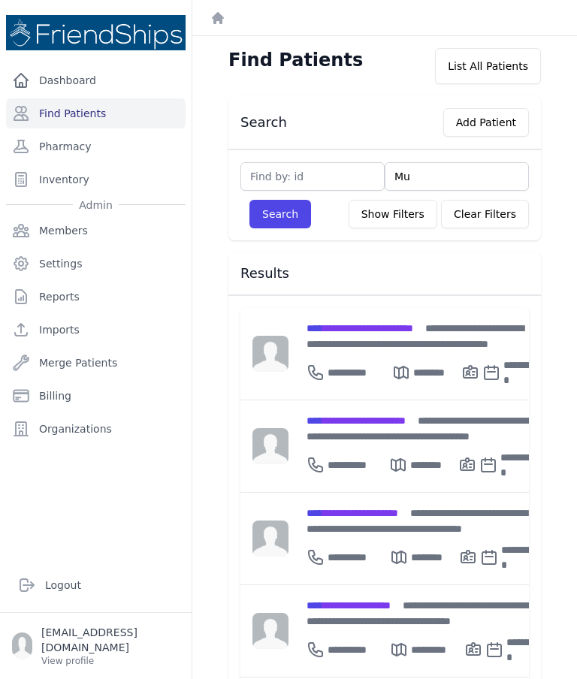
type input "Muhammad"
click at [291, 214] on button "Search" at bounding box center [280, 214] width 62 height 29
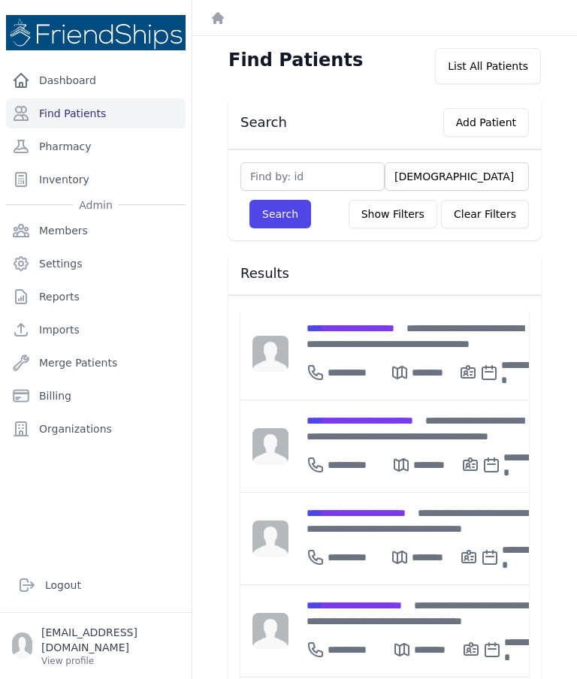
scroll to position [-1, 0]
click at [478, 162] on input "Muhammad" at bounding box center [457, 176] width 144 height 29
type input "Muhamma"
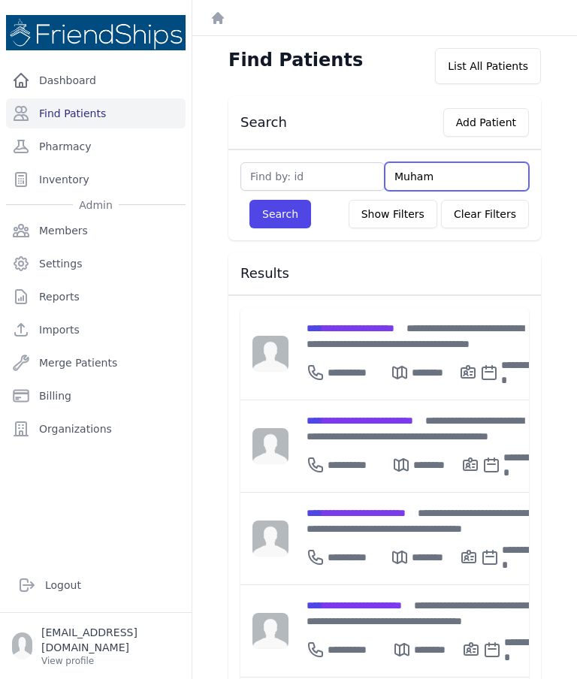
type input "Muha"
type input "Muh"
type input "M"
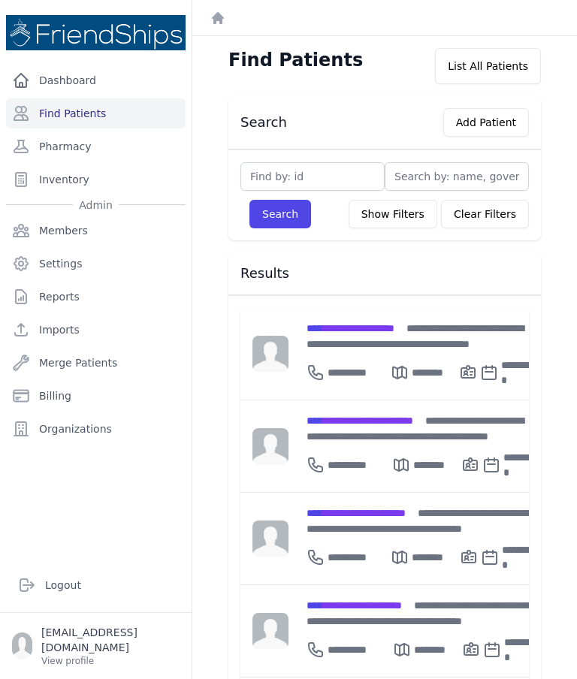
type input "M"
type input "Mo"
type input "Moh"
type input "Mohammed"
click at [282, 200] on button "Search" at bounding box center [280, 214] width 62 height 29
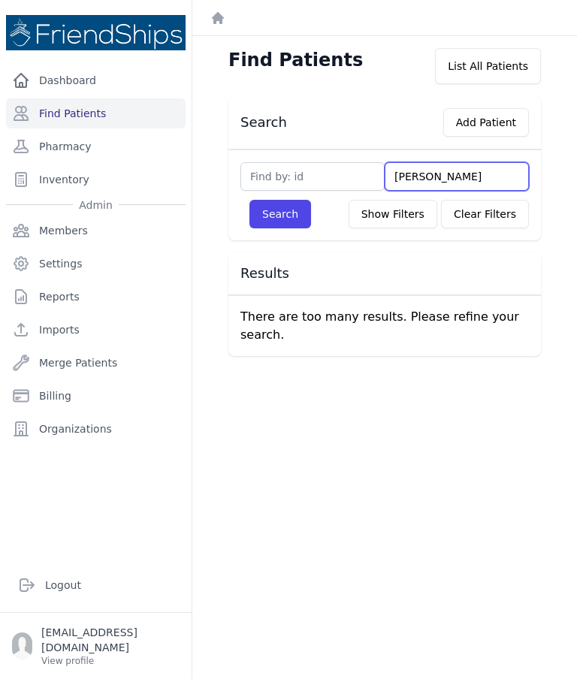
click at [483, 162] on input "Mohammed" at bounding box center [457, 176] width 144 height 29
type input "Moham"
type input "Moh"
type input "M"
type input "At"
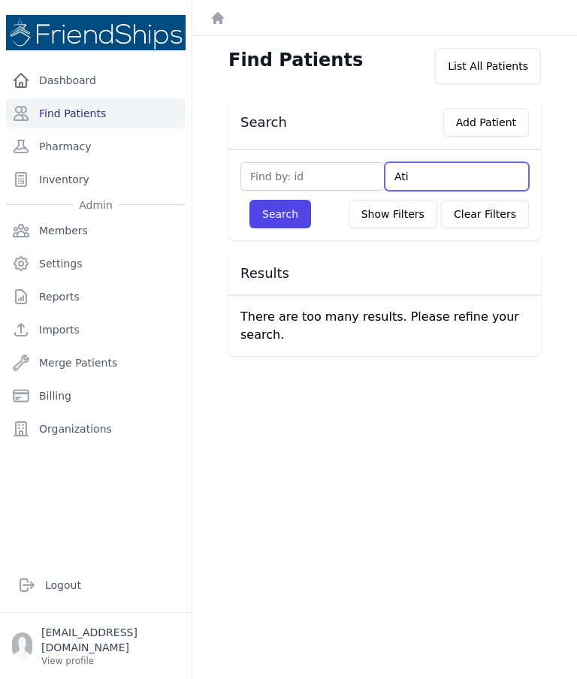
type input "Atia"
click at [283, 200] on button "Search" at bounding box center [280, 214] width 62 height 29
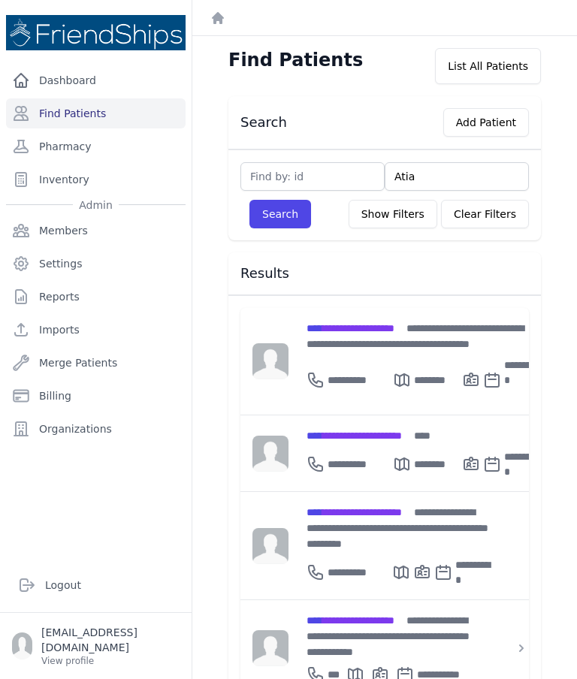
click at [454, 449] on div "********" at bounding box center [427, 464] width 69 height 30
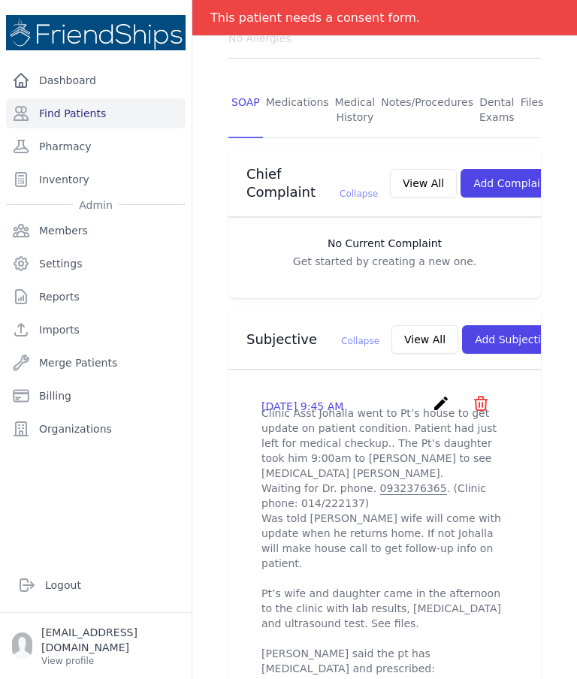
scroll to position [317, 0]
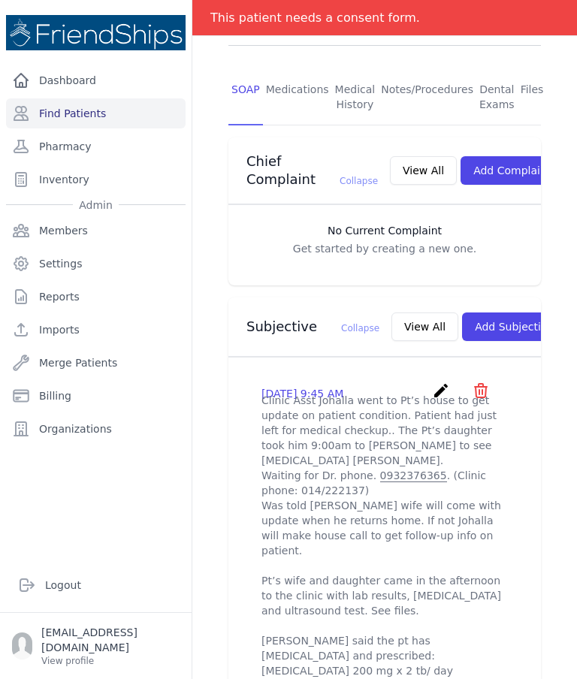
click at [490, 312] on button "Add Subjective" at bounding box center [514, 326] width 104 height 29
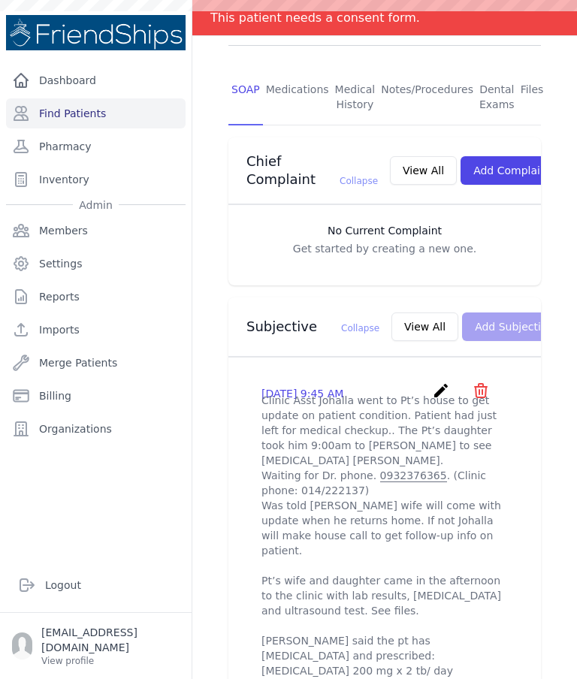
scroll to position [0, 0]
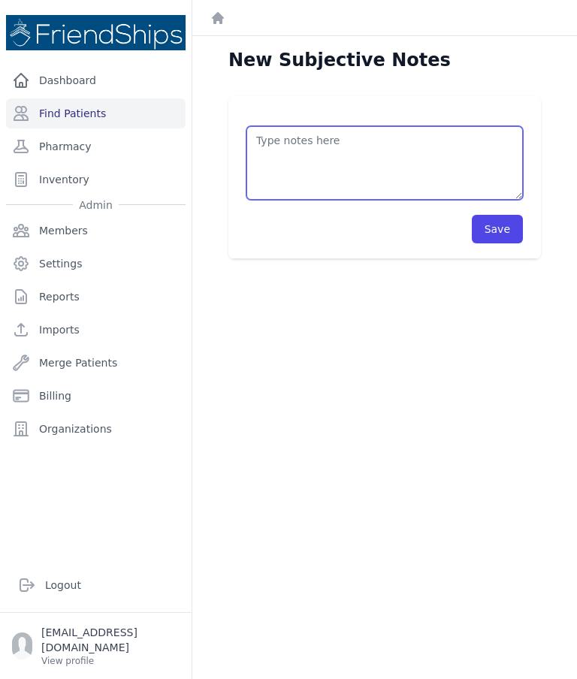
click at [388, 126] on textarea at bounding box center [384, 163] width 276 height 74
click at [429, 126] on textarea "Pt’s wife return for follow up." at bounding box center [384, 163] width 276 height 74
click at [432, 126] on textarea "Pt’s wife return for follow up." at bounding box center [384, 163] width 276 height 74
click at [377, 126] on textarea "Pt’s wife return for follow up;" at bounding box center [384, 163] width 276 height 74
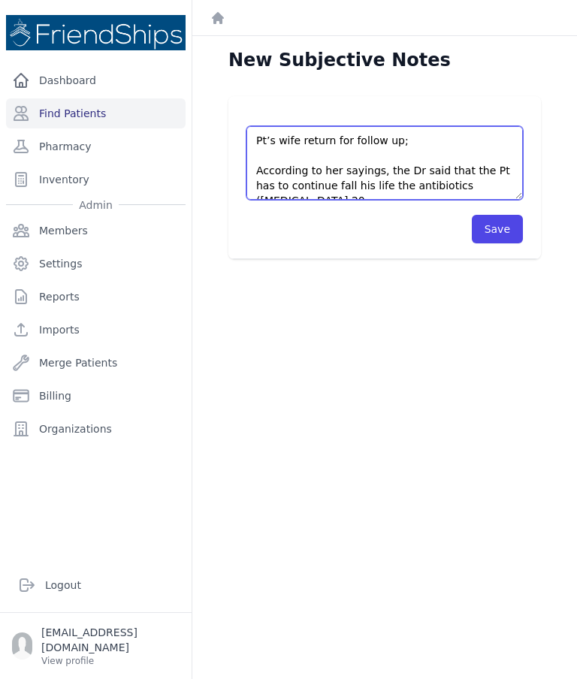
scroll to position [8, 0]
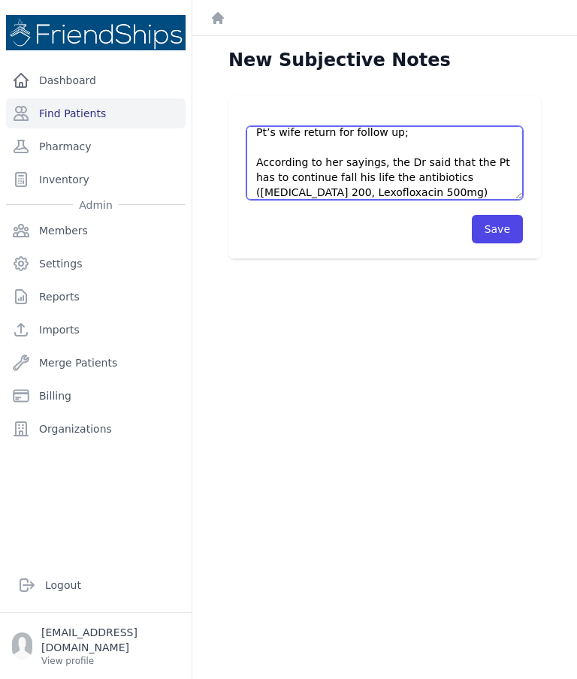
click at [308, 131] on textarea "Pt’s wife return for follow up; According to her sayings, the Dr said that the …" at bounding box center [384, 163] width 276 height 74
click at [412, 128] on textarea "Pt’s wife return for follow up; According to her sayings, the Dr said that the …" at bounding box center [384, 163] width 276 height 74
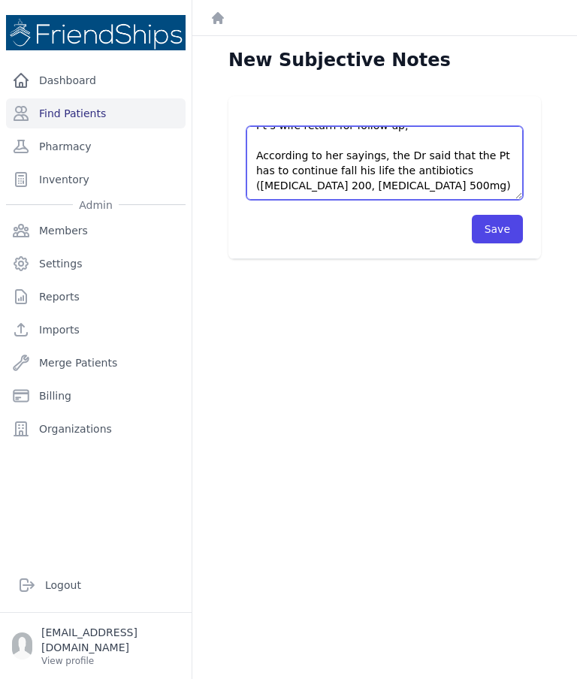
scroll to position [15, 0]
click at [379, 126] on textarea "Pt’s wife return for follow up; According to her sayings, the Dr said that the …" at bounding box center [384, 163] width 276 height 74
click at [374, 126] on textarea "Pt’s wife return for follow up; According to her sayings, the Dr said that the …" at bounding box center [384, 163] width 276 height 74
click at [320, 126] on textarea "Pt’s wife return for follow up; According to her sayings, the Dr said that the …" at bounding box center [384, 163] width 276 height 74
click at [415, 128] on textarea "Pt’s wife return for follow up; According to her sayings, the Dr said that the …" at bounding box center [384, 163] width 276 height 74
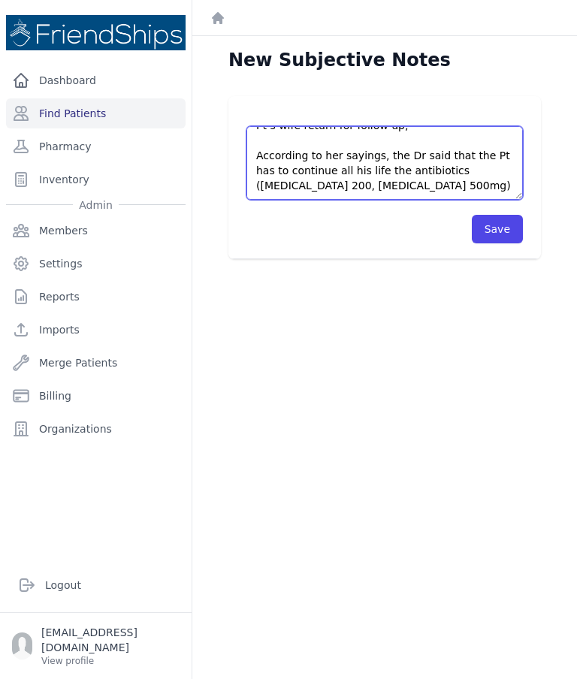
click at [370, 126] on textarea "Pt’s wife return for follow up; According to her sayings, the Dr said that the …" at bounding box center [384, 163] width 276 height 74
click at [281, 126] on textarea "Pt’s wife return for follow up; According to her sayings, the Dr said that the …" at bounding box center [384, 163] width 276 height 74
click at [279, 126] on textarea "Pt’s wife return for follow up; According to her sayings, the Dr said that the …" at bounding box center [384, 163] width 276 height 74
click at [270, 126] on textarea "Pt’s wife return for follow up; According to her sayings, the Dr said that the …" at bounding box center [384, 163] width 276 height 74
click at [417, 126] on textarea "Pt’s wife return for follow up; According to her sayings, the Dr said that the …" at bounding box center [384, 163] width 276 height 74
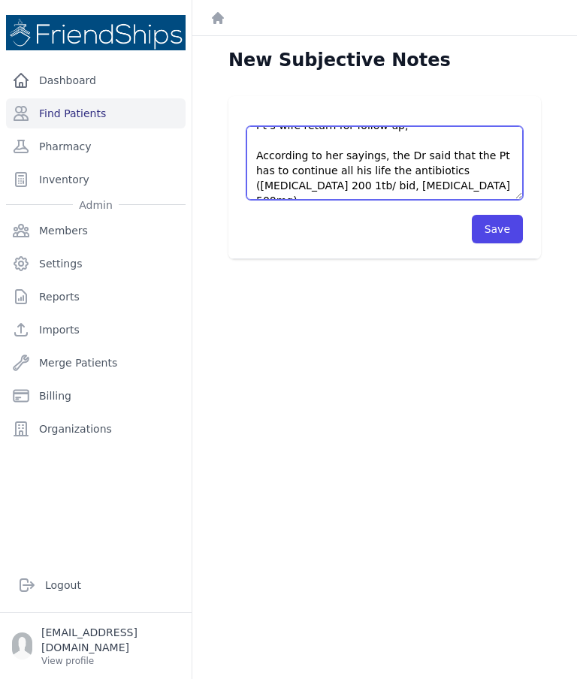
click at [415, 126] on textarea "Pt’s wife return for follow up; According to her sayings, the Dr said that the …" at bounding box center [384, 163] width 276 height 74
click at [407, 126] on textarea "Pt’s wife return for follow up; According to her sayings, the Dr said that the …" at bounding box center [384, 163] width 276 height 74
click at [485, 126] on textarea "Pt’s wife return for follow up; According to her sayings, the Dr said that the …" at bounding box center [384, 163] width 276 height 74
click at [487, 126] on textarea "Pt’s wife return for follow up; According to her sayings, the Dr said that the …" at bounding box center [384, 163] width 276 height 74
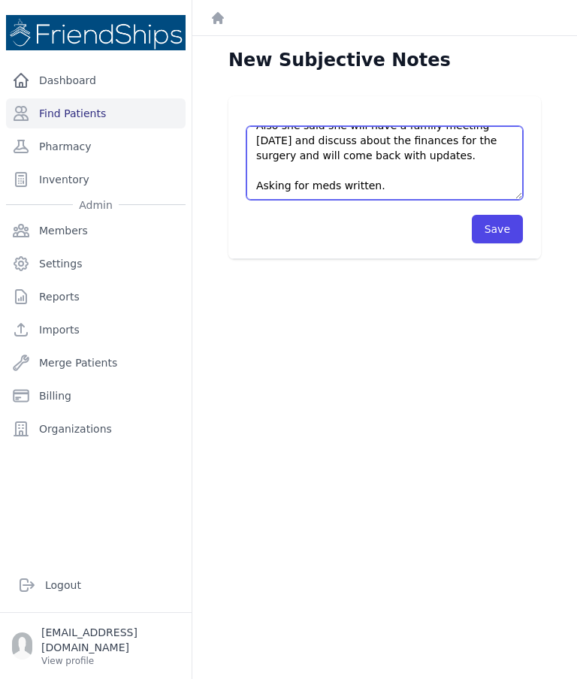
scroll to position [135, 0]
click at [409, 126] on textarea "Pt’s wife return for follow up; According to her sayings, the Dr said that the …" at bounding box center [384, 163] width 276 height 74
click at [323, 127] on textarea "Pt’s wife return for follow up; According to her sayings, the Dr said that the …" at bounding box center [384, 163] width 276 height 74
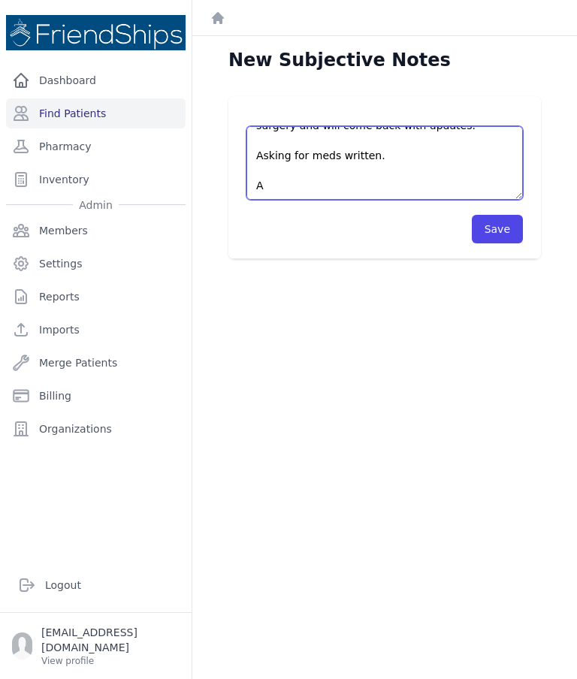
scroll to position [128, 0]
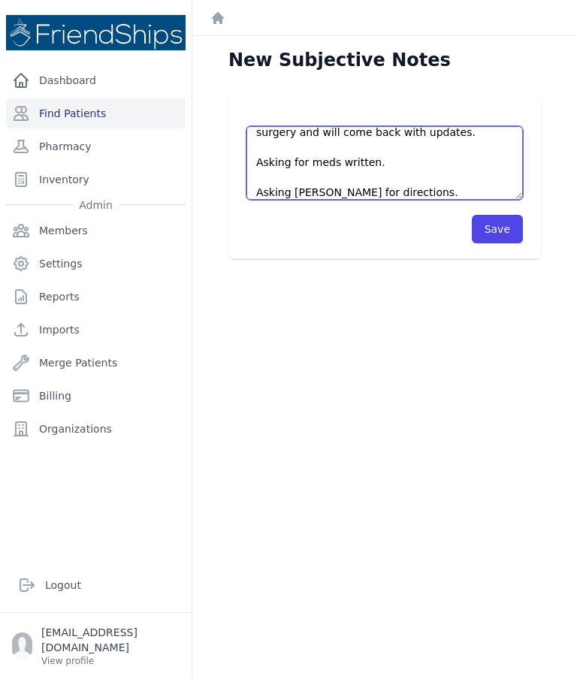
click at [388, 126] on textarea "Pt’s wife return for follow up; According to her sayings, the Dr said that the …" at bounding box center [384, 163] width 276 height 74
type textarea "Pt’s wife return for follow up; According to her sayings, the Dr said that the …"
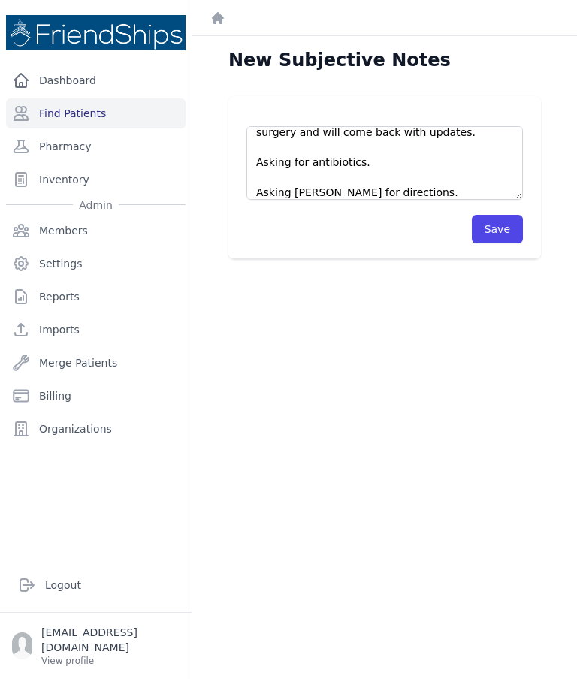
click at [483, 215] on button "Save" at bounding box center [497, 229] width 51 height 29
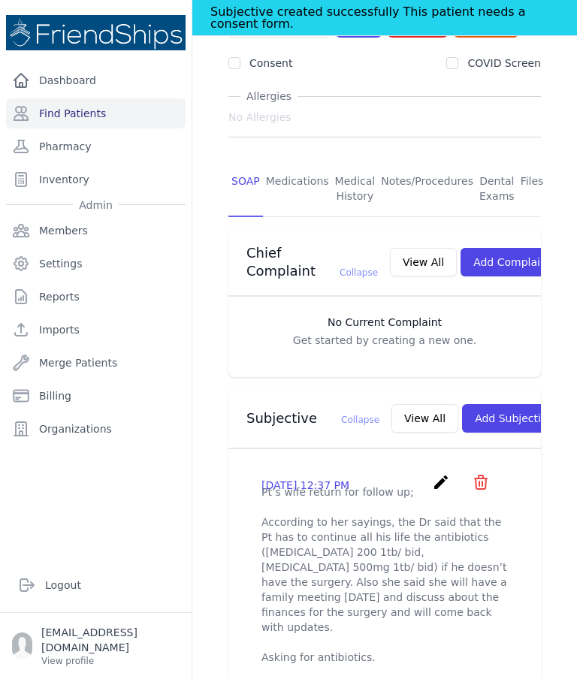
scroll to position [261, 0]
click at [400, 541] on p "Pt’s wife return for follow up; According to her sayings, the Dr said that the …" at bounding box center [384, 589] width 246 height 210
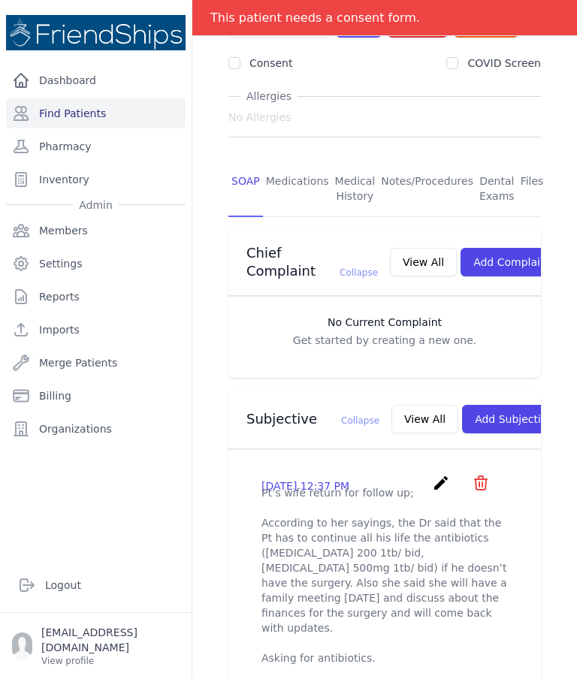
click at [437, 474] on icon "create" at bounding box center [441, 483] width 18 height 18
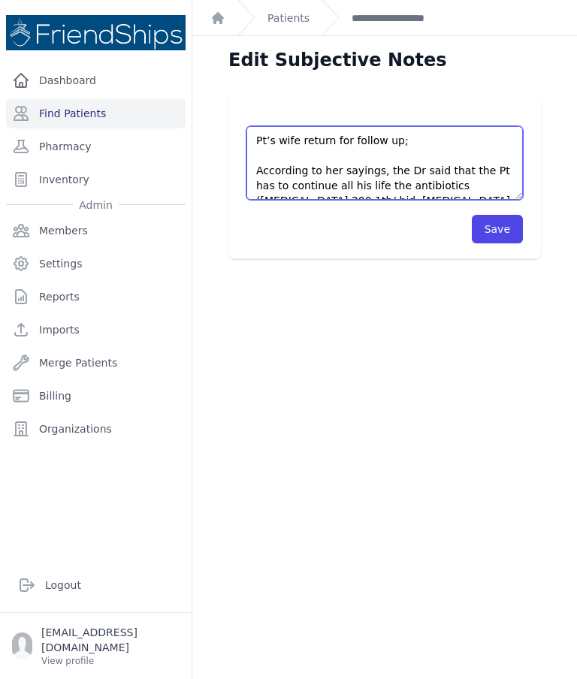
click at [408, 126] on textarea "Pt’s wife return for follow up; According to her sayings, the Dr said that the …" at bounding box center [384, 163] width 276 height 74
click at [409, 126] on textarea "Pt’s wife return for follow up; According to her sayings, the Dr said that the …" at bounding box center [384, 163] width 276 height 74
click at [347, 126] on textarea "Pt’s wife return for follow up; According to her sayings, the Dr said that the …" at bounding box center [384, 163] width 276 height 74
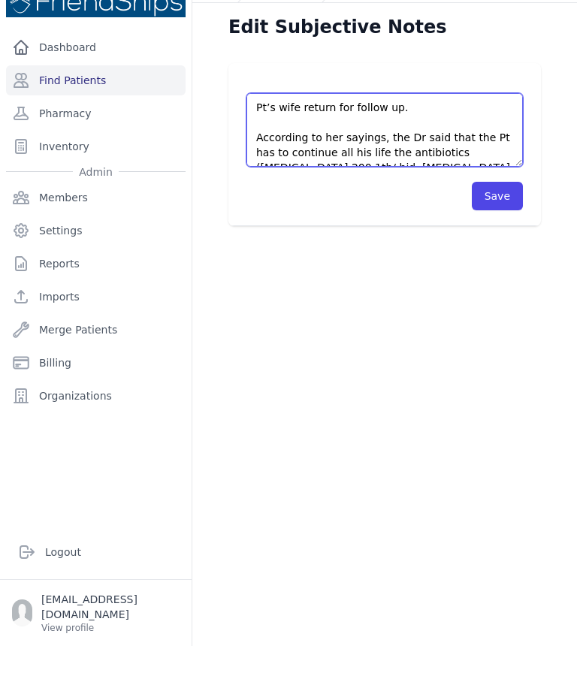
scroll to position [26, 0]
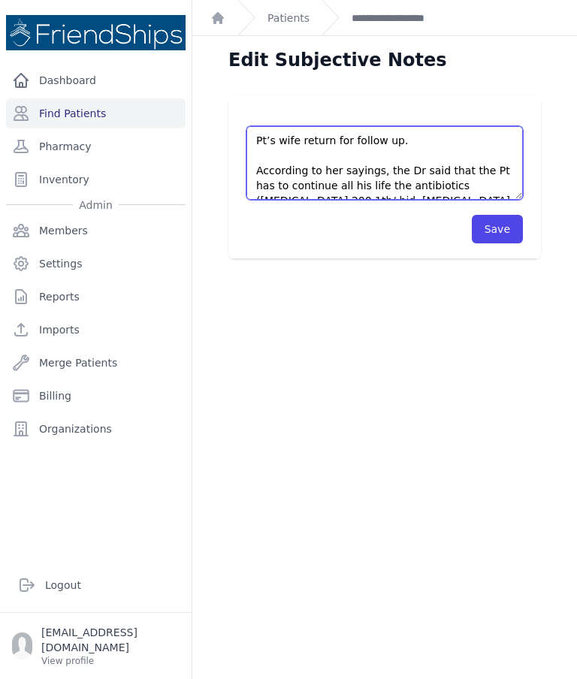
click at [297, 126] on textarea "Pt’s wife return for follow up; According to her sayings, the Dr said that the …" at bounding box center [384, 163] width 276 height 74
click at [512, 126] on textarea "Pt’s wife return for follow up; According to her sayings, the Dr said that the …" at bounding box center [384, 163] width 276 height 74
click at [410, 126] on textarea "Pt’s wife return for follow up; According to her sayings, the Dr said that the …" at bounding box center [384, 163] width 276 height 74
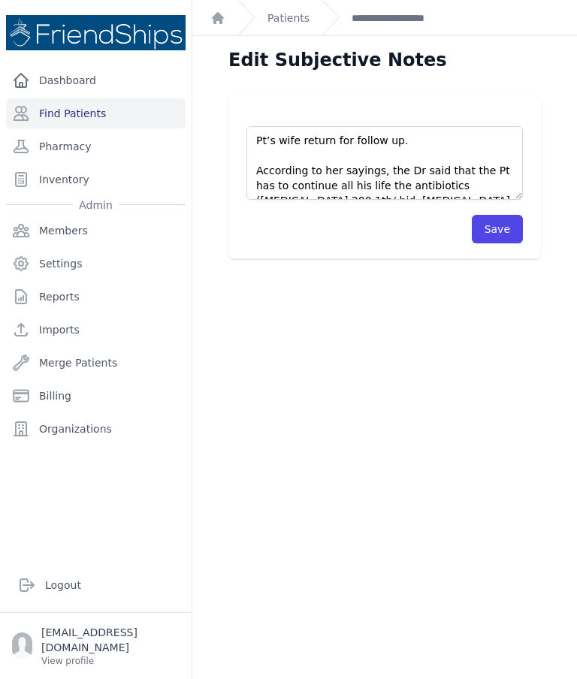
click at [238, 113] on div "Pt’s wife return for follow up; According to her sayings, the Dr said that the …" at bounding box center [384, 177] width 312 height 163
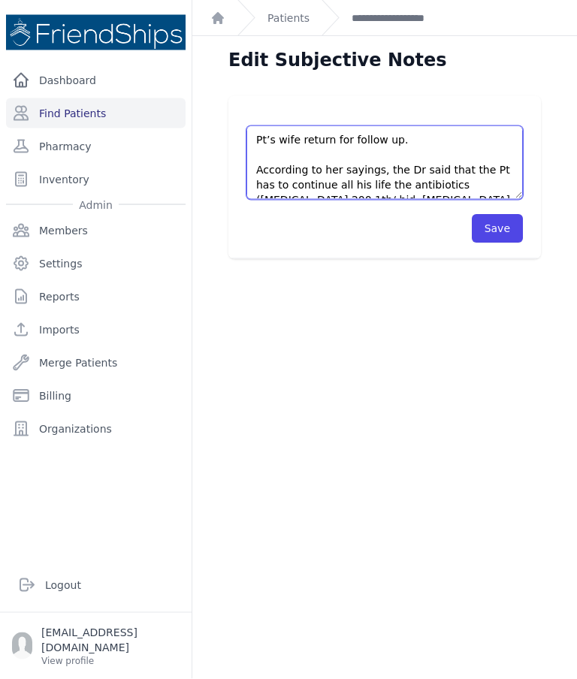
click at [264, 126] on textarea "Pt’s wife return for follow up; According to her sayings, the Dr said that the …" at bounding box center [384, 163] width 276 height 74
click at [354, 126] on textarea "Pt’s wife return for follow up; According to her sayings, the Dr said that the …" at bounding box center [384, 163] width 276 height 74
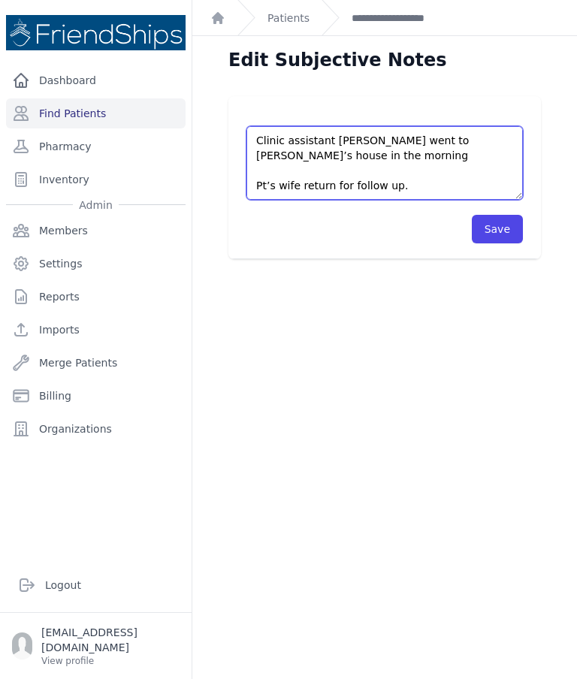
click at [420, 126] on textarea "Pt’s wife return for follow up; According to her sayings, the Dr said that the …" at bounding box center [384, 163] width 276 height 74
click at [403, 129] on textarea "Pt’s wife return for follow up; According to her sayings, the Dr said that the …" at bounding box center [384, 163] width 276 height 74
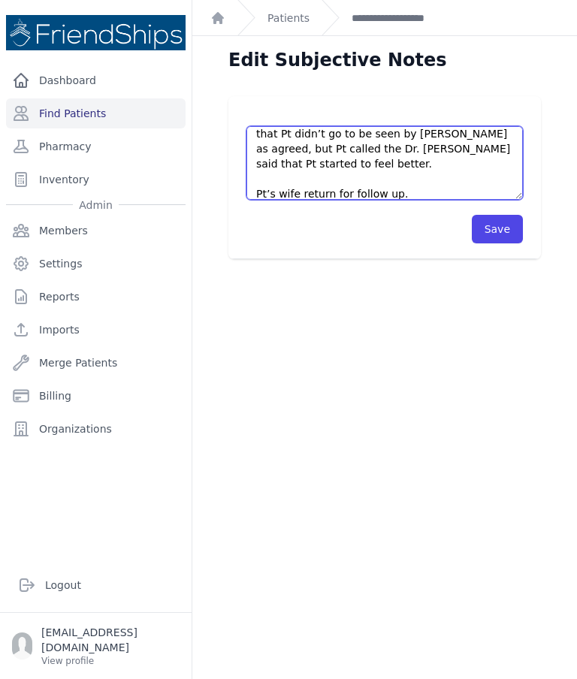
scroll to position [38, 0]
click at [270, 126] on textarea "Pt’s wife return for follow up; According to her sayings, the Dr said that the …" at bounding box center [384, 163] width 276 height 74
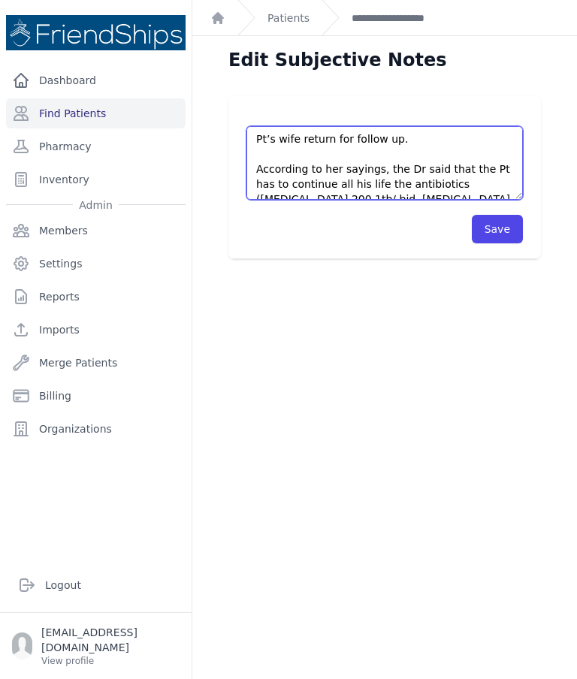
scroll to position [106, 0]
click at [408, 126] on textarea "Pt’s wife return for follow up; According to her sayings, the Dr said that the …" at bounding box center [384, 163] width 276 height 74
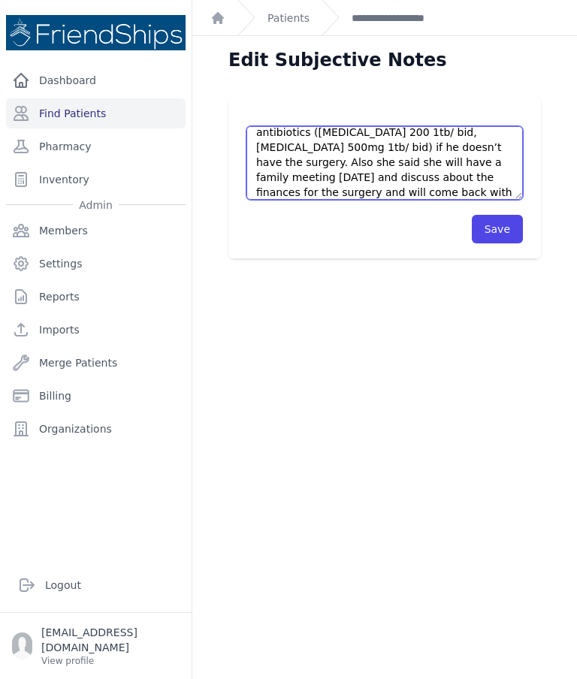
scroll to position [174, 0]
click at [430, 126] on textarea "Pt’s wife return for follow up; According to her sayings, the Dr said that the …" at bounding box center [384, 163] width 276 height 74
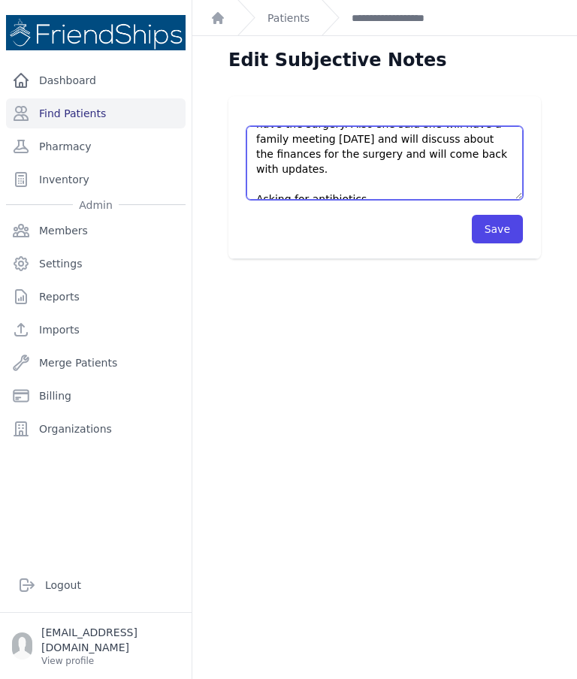
scroll to position [210, 0]
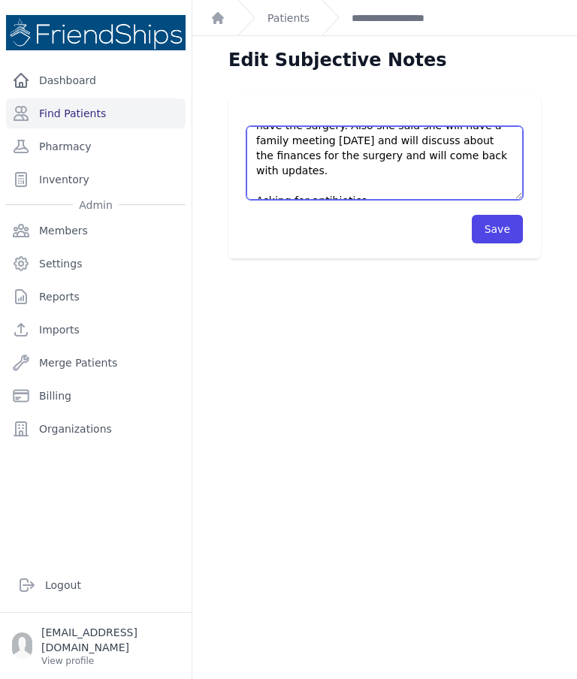
click at [390, 126] on textarea "Pt’s wife return for follow up; According to her sayings, the Dr said that the …" at bounding box center [384, 163] width 276 height 74
type textarea "Clinic assistant Johalla went to Pt’s house in the morning for follow-up. She w…"
click at [504, 215] on button "Save" at bounding box center [497, 229] width 51 height 29
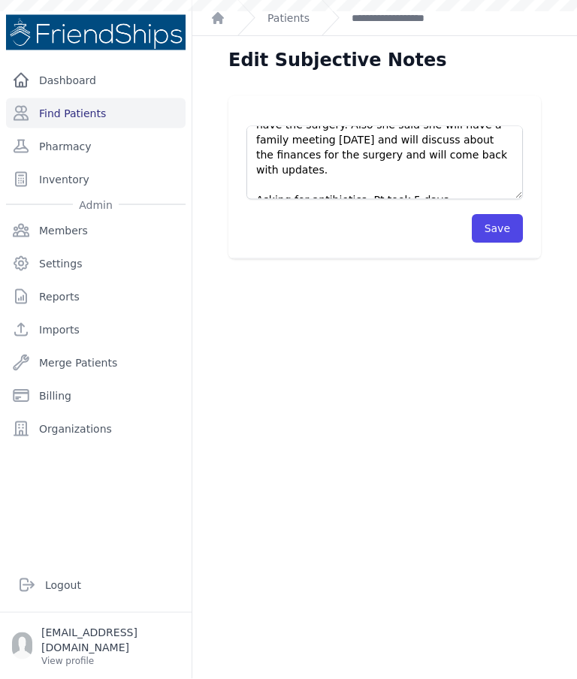
scroll to position [27, 0]
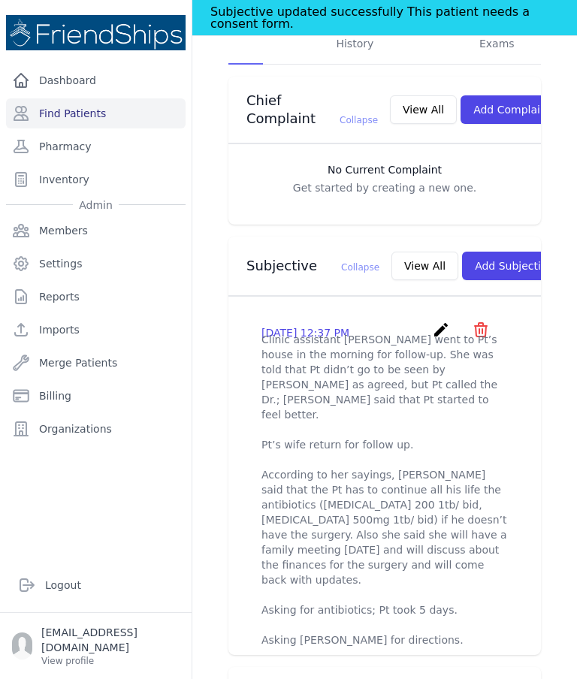
scroll to position [418, 0]
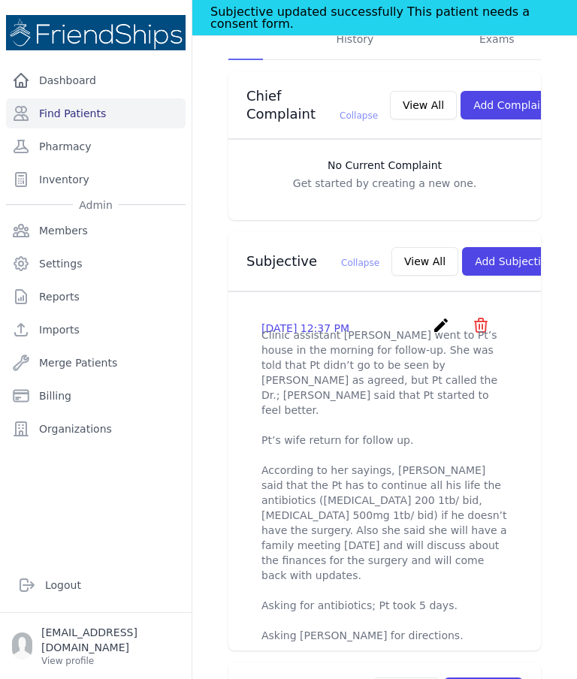
click at [433, 316] on icon "create" at bounding box center [441, 325] width 18 height 18
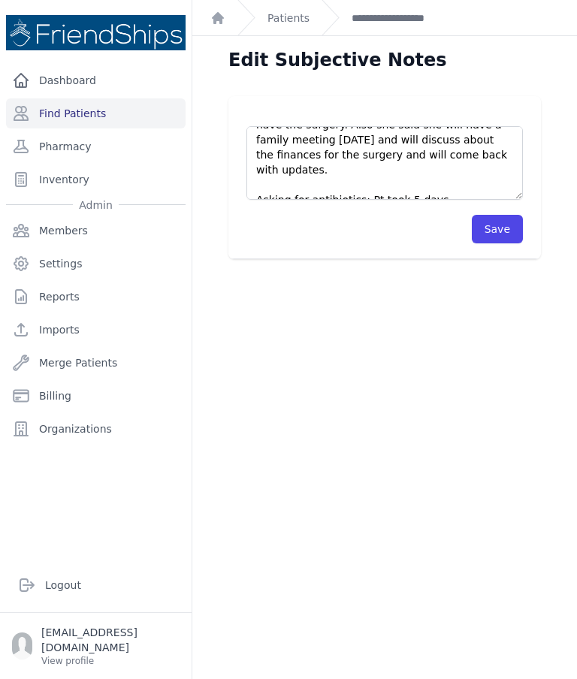
scroll to position [210, 0]
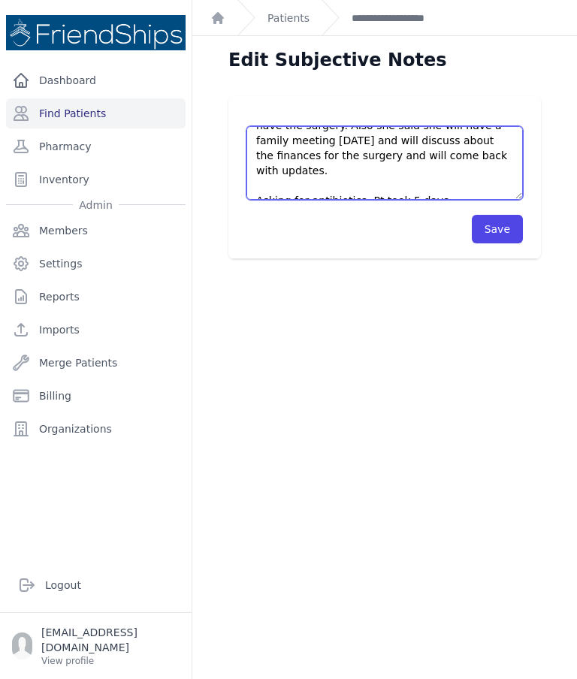
click at [392, 131] on textarea "Clinic assistant Johalla went to Pt’s house in the morning for follow-up. She w…" at bounding box center [384, 163] width 276 height 74
type textarea "Clinic assistant Johalla went to Pt’s house in the morning for follow-up. She w…"
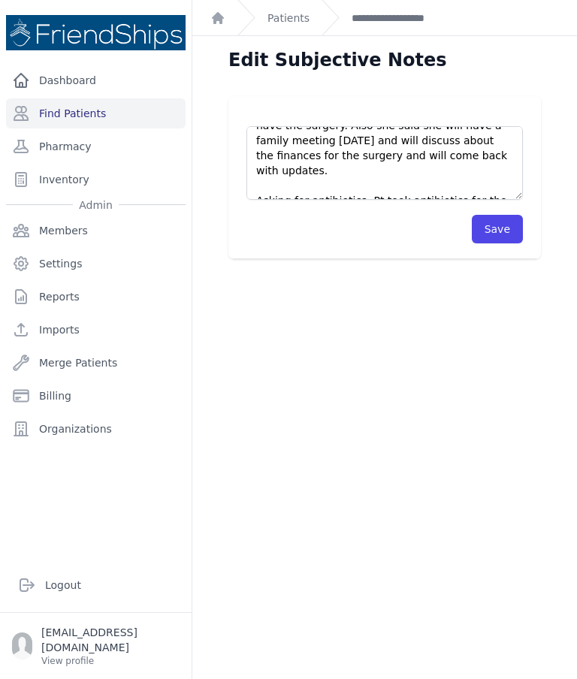
click at [505, 215] on button "Save" at bounding box center [497, 229] width 51 height 29
